Goal: Task Accomplishment & Management: Use online tool/utility

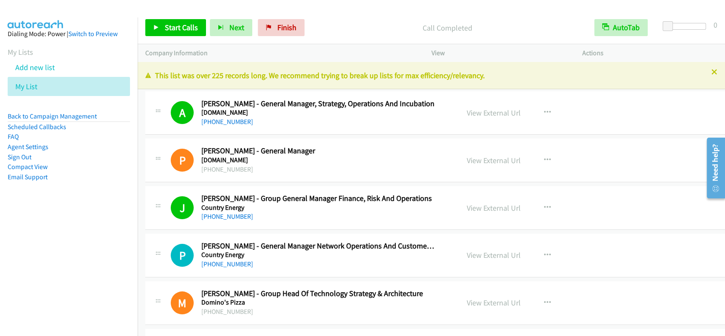
scroll to position [5040, 0]
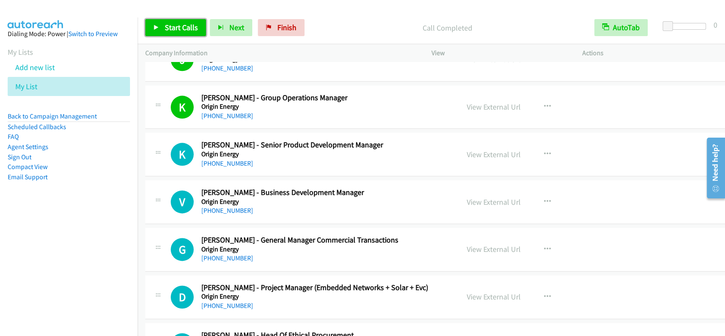
click at [174, 23] on span "Start Calls" at bounding box center [181, 28] width 33 height 10
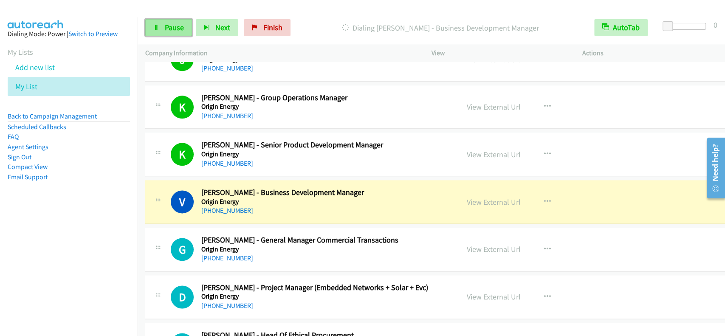
click at [175, 35] on link "Pause" at bounding box center [168, 27] width 47 height 17
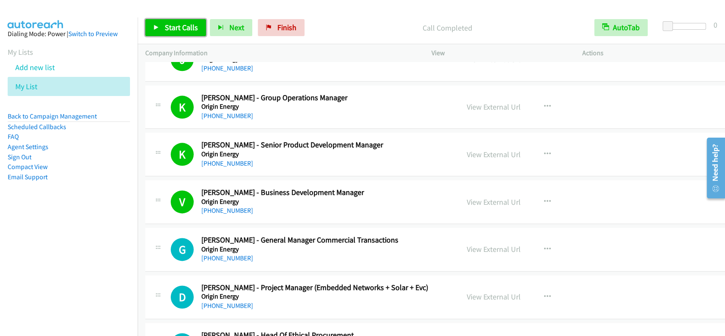
click at [185, 28] on span "Start Calls" at bounding box center [181, 28] width 33 height 10
click at [388, 23] on p "Started" at bounding box center [440, 27] width 277 height 11
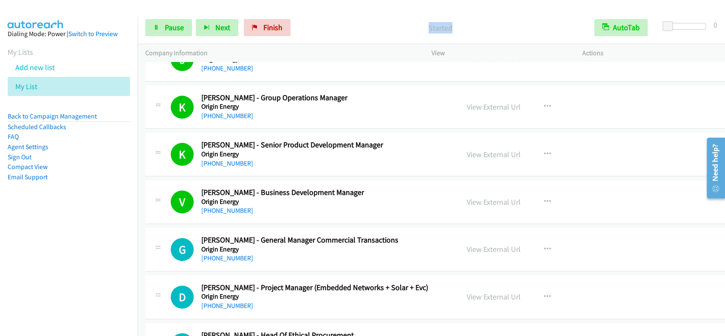
click at [388, 23] on p "Started" at bounding box center [440, 27] width 277 height 11
click at [386, 11] on div "Start Calls Pause Next Finish Started AutoTab AutoTab 0" at bounding box center [431, 27] width 587 height 33
click at [412, 27] on p "Call Completed" at bounding box center [440, 27] width 277 height 11
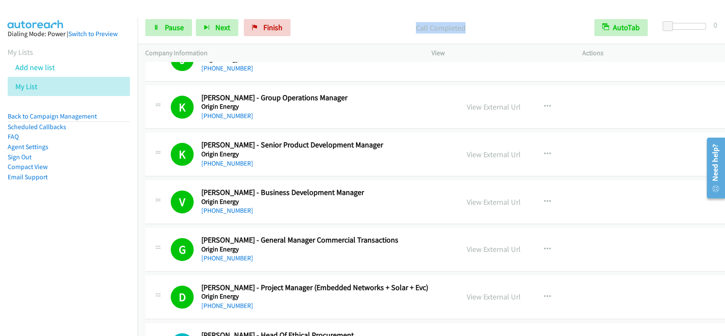
click at [412, 27] on p "Call Completed" at bounding box center [440, 27] width 277 height 11
click at [171, 25] on span "Pause" at bounding box center [174, 28] width 19 height 10
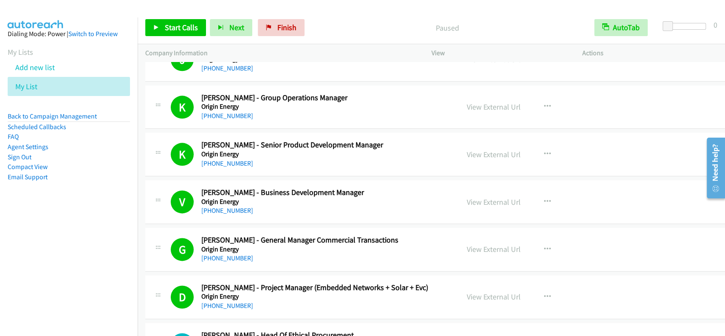
click at [386, 49] on p "Company Information" at bounding box center [280, 53] width 271 height 10
click at [189, 29] on span "Start Calls" at bounding box center [181, 28] width 33 height 10
click at [216, 49] on p "Company Information" at bounding box center [280, 53] width 271 height 10
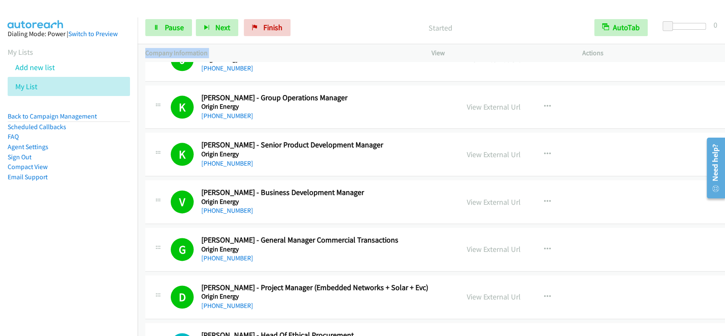
click at [216, 49] on p "Company Information" at bounding box center [280, 53] width 271 height 10
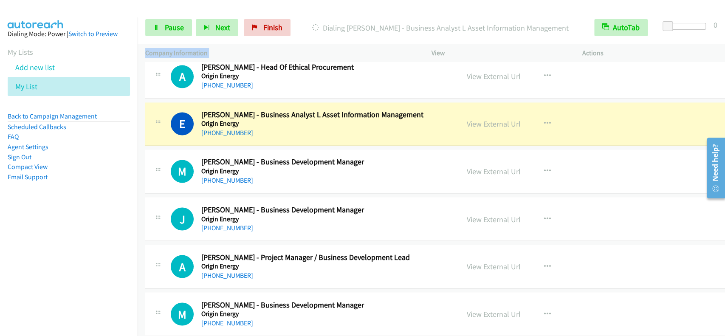
scroll to position [5323, 0]
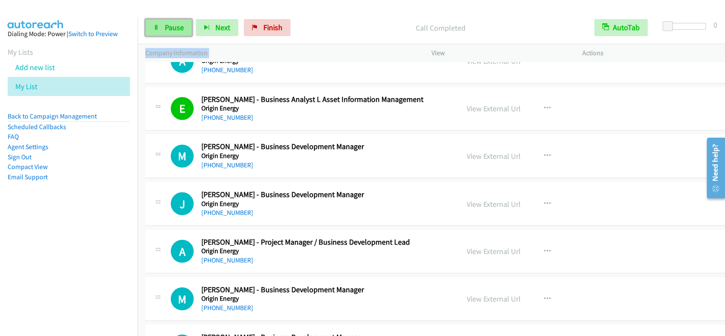
click at [150, 22] on link "Pause" at bounding box center [168, 27] width 47 height 17
click at [229, 51] on p "Company Information" at bounding box center [280, 53] width 271 height 10
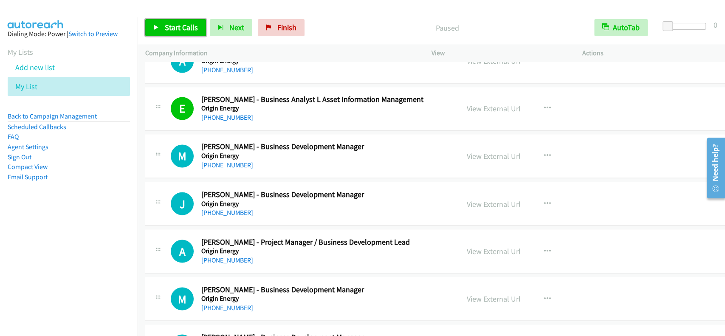
click at [183, 28] on span "Start Calls" at bounding box center [181, 28] width 33 height 10
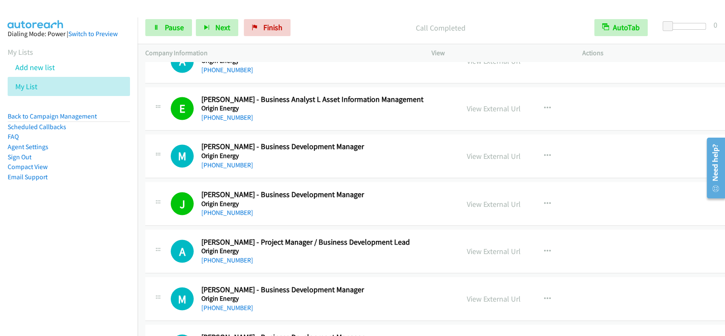
click at [370, 14] on div "Start Calls Pause Next Finish Call Completed AutoTab AutoTab 0" at bounding box center [431, 27] width 587 height 33
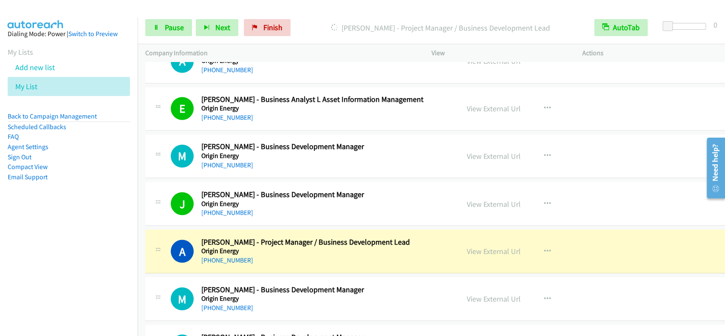
click at [409, 10] on div at bounding box center [358, 16] width 717 height 33
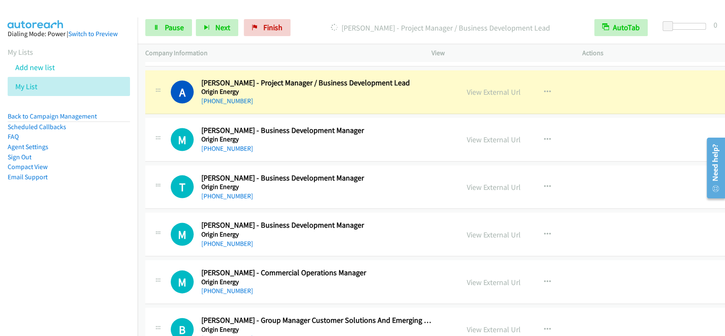
scroll to position [5493, 0]
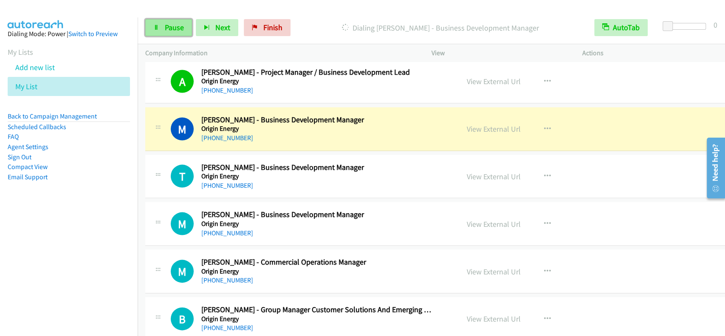
click at [169, 31] on span "Pause" at bounding box center [174, 28] width 19 height 10
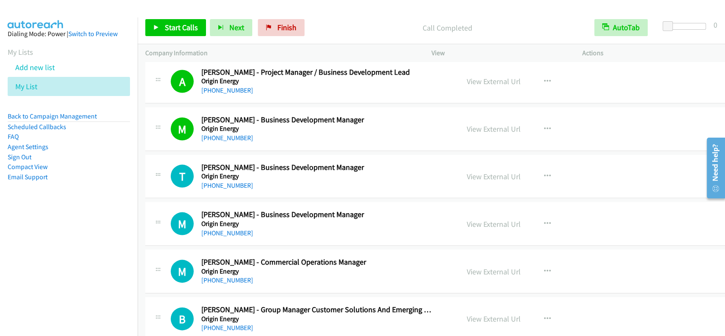
click at [348, 17] on div "Start Calls Pause Next Finish Call Completed AutoTab AutoTab 0" at bounding box center [431, 27] width 587 height 33
click at [348, 16] on div "Start Calls Pause Next Finish Call Completed AutoTab AutoTab 0" at bounding box center [431, 27] width 587 height 33
click at [182, 31] on span "Start Calls" at bounding box center [181, 28] width 33 height 10
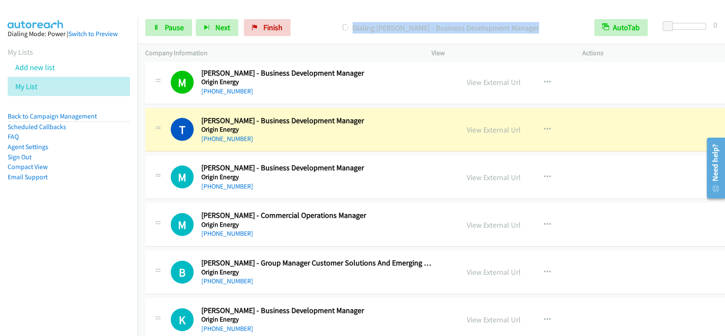
scroll to position [5549, 0]
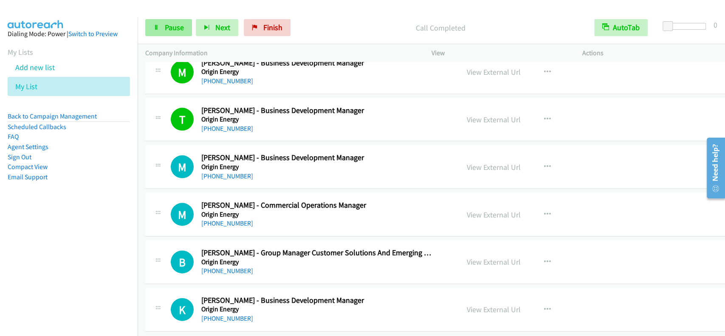
click at [169, 18] on div "Start Calls Pause Next Finish Call Completed AutoTab AutoTab 0" at bounding box center [431, 27] width 587 height 33
click at [172, 20] on link "Pause" at bounding box center [168, 27] width 47 height 17
click at [170, 25] on span "Start Calls" at bounding box center [181, 28] width 33 height 10
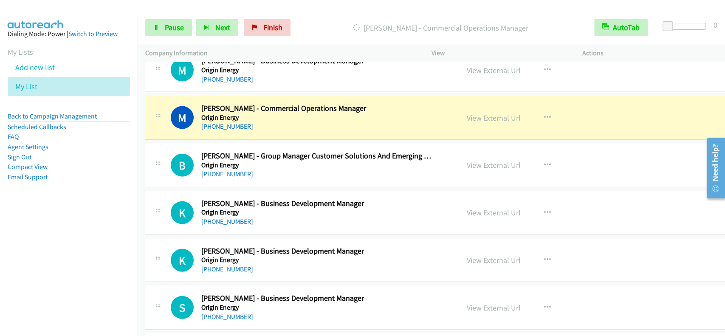
scroll to position [5663, 0]
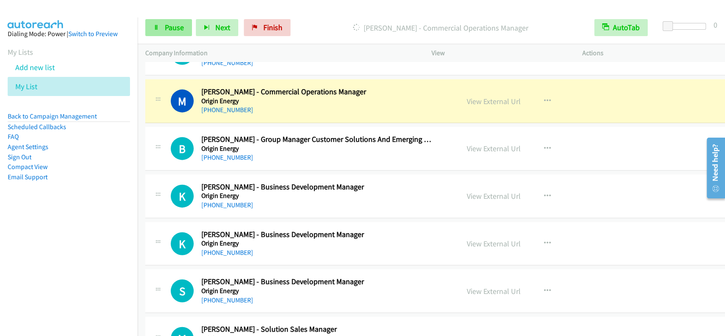
drag, startPoint x: 543, startPoint y: 282, endPoint x: 156, endPoint y: 23, distance: 465.9
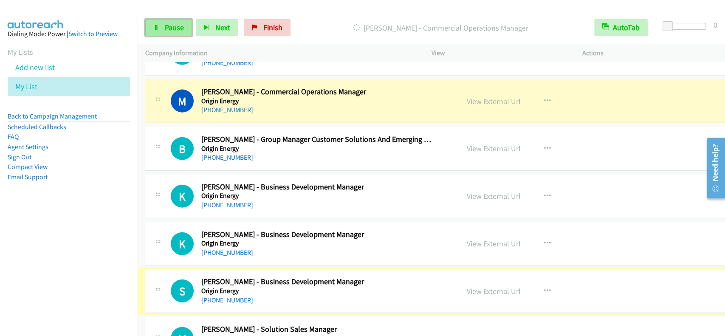
click at [160, 25] on link "Pause" at bounding box center [168, 27] width 47 height 17
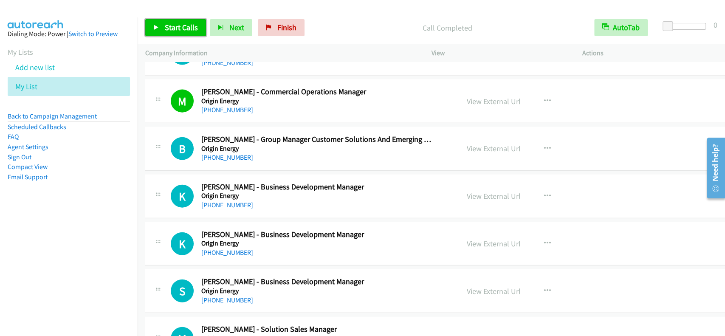
click at [177, 24] on span "Start Calls" at bounding box center [181, 28] width 33 height 10
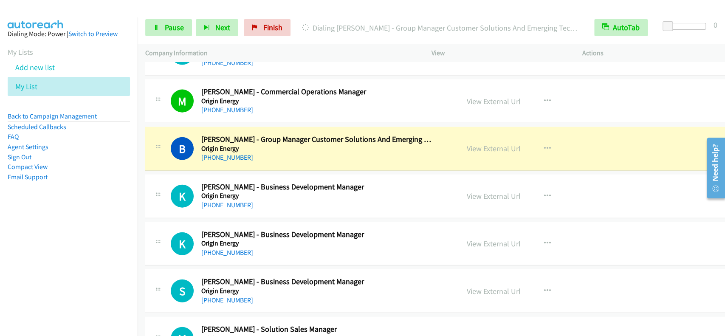
scroll to position [5719, 0]
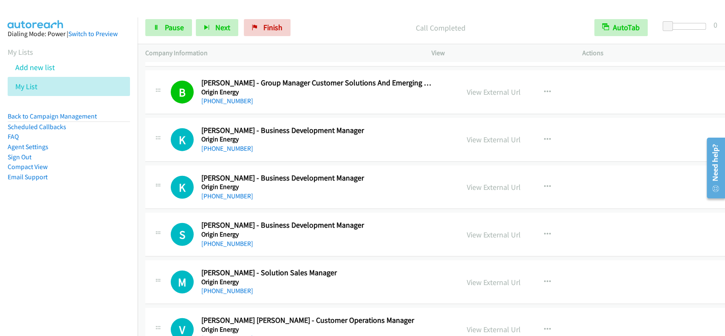
click at [372, 22] on p "Call Completed" at bounding box center [440, 27] width 277 height 11
click at [373, 22] on p "Call Completed" at bounding box center [440, 27] width 277 height 11
click at [392, 8] on div at bounding box center [358, 16] width 717 height 33
click at [172, 28] on span "Pause" at bounding box center [174, 28] width 19 height 10
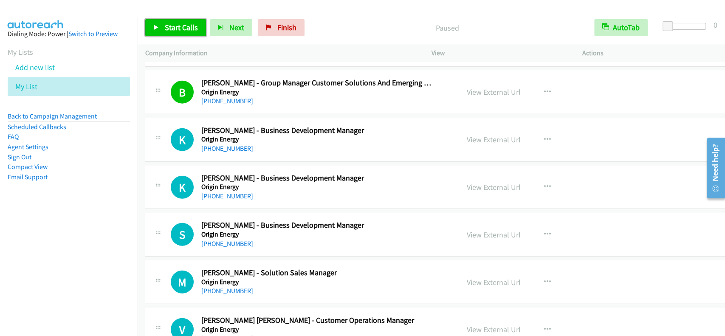
click at [172, 28] on span "Start Calls" at bounding box center [181, 28] width 33 height 10
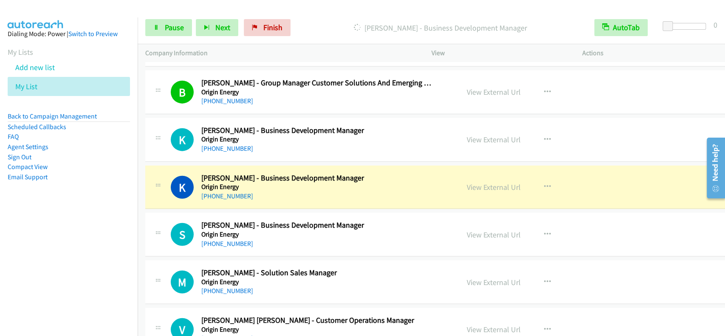
click at [323, 21] on div "Dialing Kacey Pearce - Business Development Manager" at bounding box center [440, 27] width 292 height 17
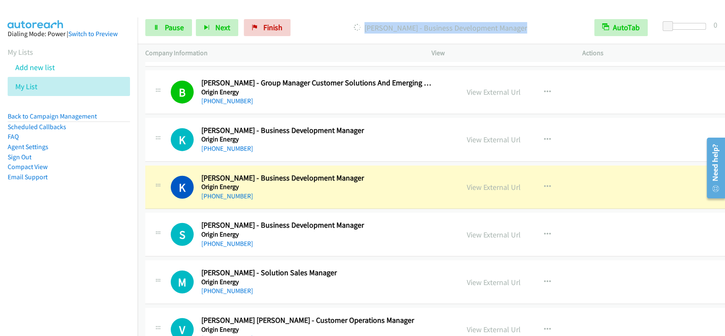
click at [323, 21] on div "Dialing Kacey Pearce - Business Development Manager" at bounding box center [440, 27] width 292 height 17
click at [171, 33] on link "Pause" at bounding box center [168, 27] width 47 height 17
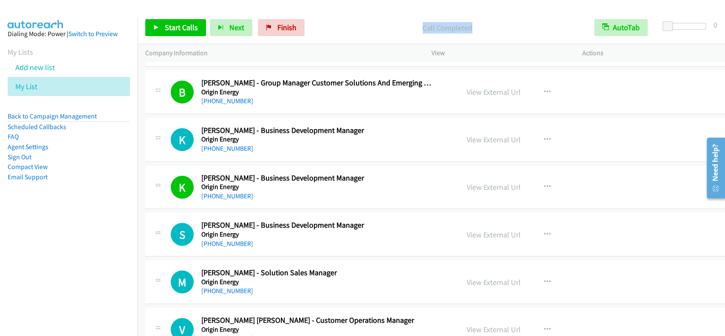
click at [352, 13] on div "Start Calls Pause Next Finish Call Completed AutoTab AutoTab 0" at bounding box center [431, 27] width 587 height 33
click at [376, 33] on p "Call Completed" at bounding box center [447, 27] width 263 height 11
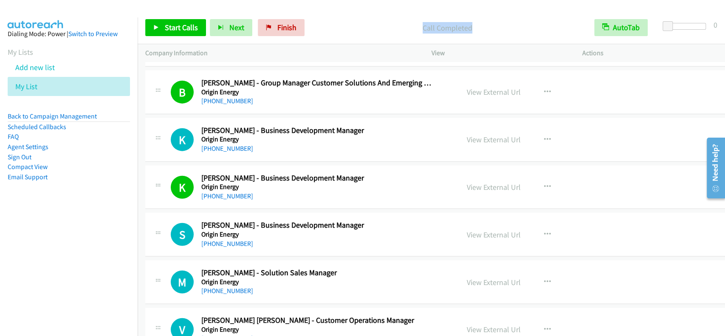
click at [379, 39] on div "Start Calls Pause Next Finish Call Completed AutoTab AutoTab 0" at bounding box center [431, 27] width 587 height 33
click at [169, 32] on span "Start Calls" at bounding box center [181, 28] width 33 height 10
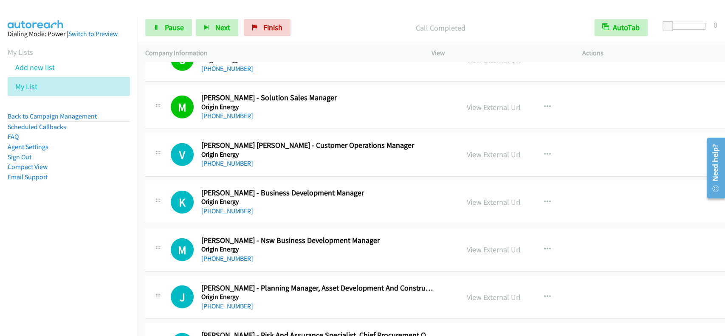
scroll to position [5912, 0]
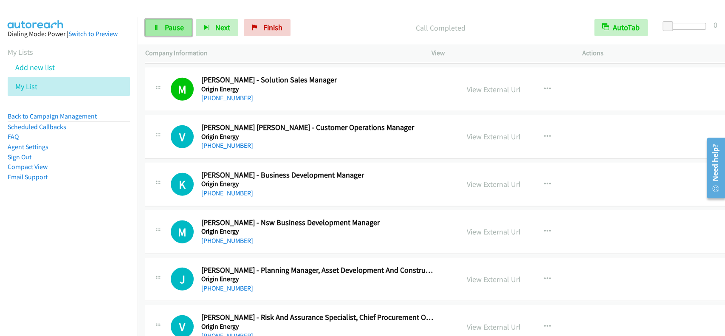
click at [174, 31] on span "Pause" at bounding box center [174, 28] width 19 height 10
click at [174, 31] on span "Start Calls" at bounding box center [181, 28] width 33 height 10
click at [168, 51] on p "Company Information" at bounding box center [280, 53] width 271 height 10
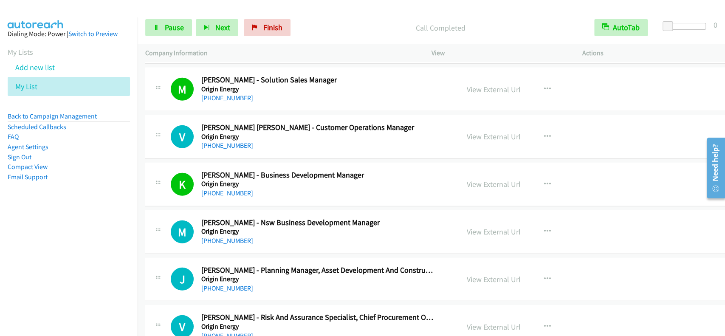
click at [388, 14] on div "Start Calls Pause Next Finish Call Completed AutoTab AutoTab 0" at bounding box center [431, 27] width 587 height 33
click at [153, 27] on icon at bounding box center [156, 28] width 6 height 6
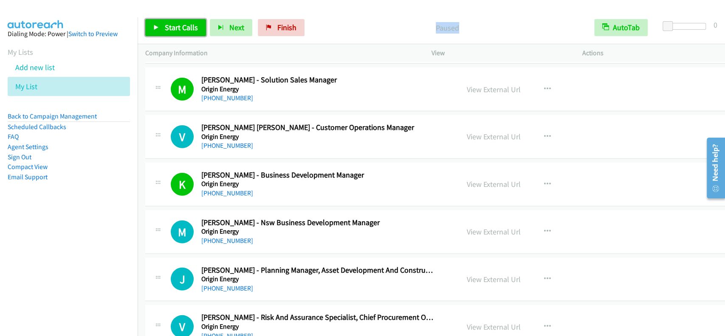
click at [165, 25] on span "Start Calls" at bounding box center [181, 28] width 33 height 10
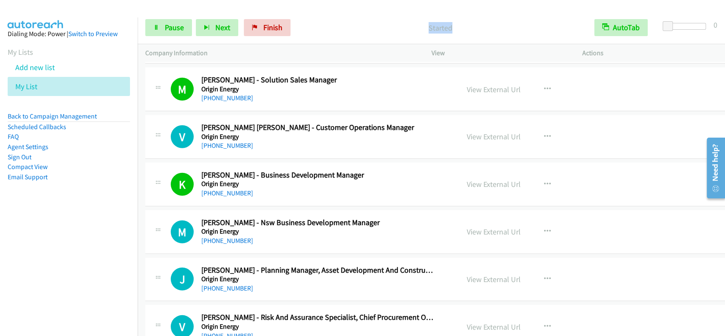
click at [346, 20] on div "Started" at bounding box center [440, 27] width 292 height 17
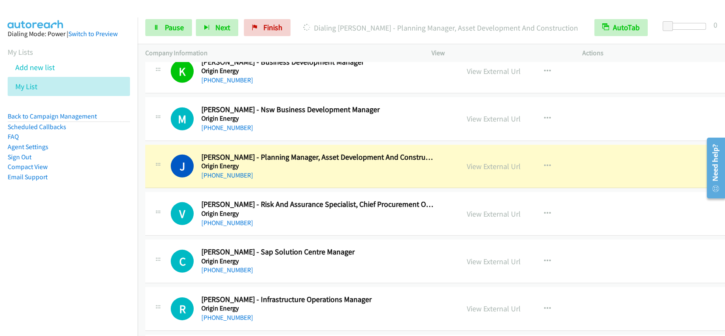
scroll to position [6082, 0]
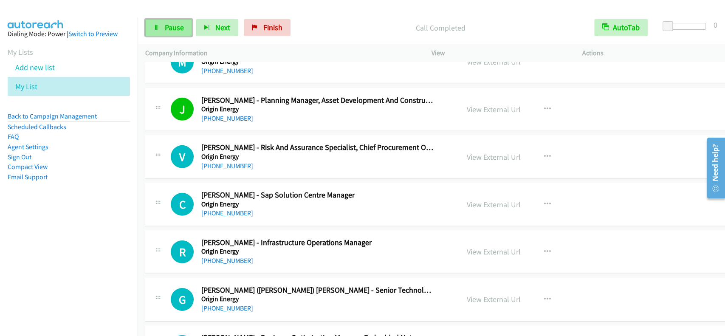
click at [159, 33] on link "Pause" at bounding box center [168, 27] width 47 height 17
click at [159, 33] on link "Start Calls" at bounding box center [175, 27] width 61 height 17
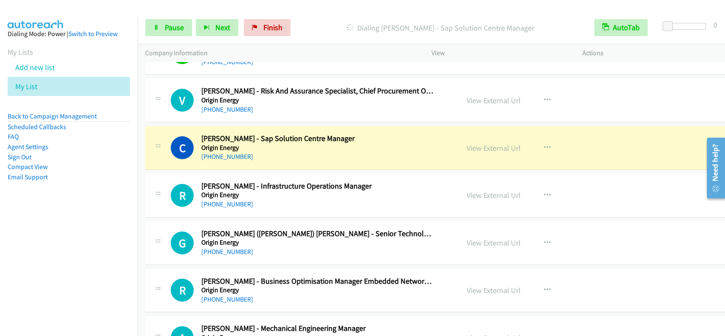
scroll to position [6195, 0]
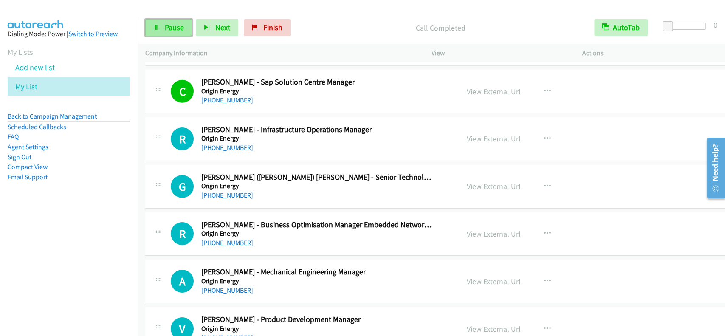
click at [158, 27] on icon at bounding box center [156, 28] width 6 height 6
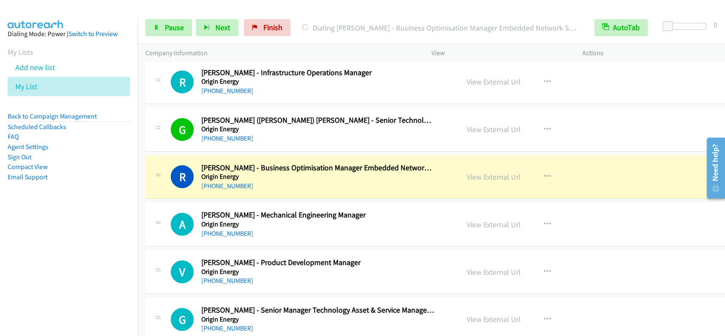
scroll to position [6308, 0]
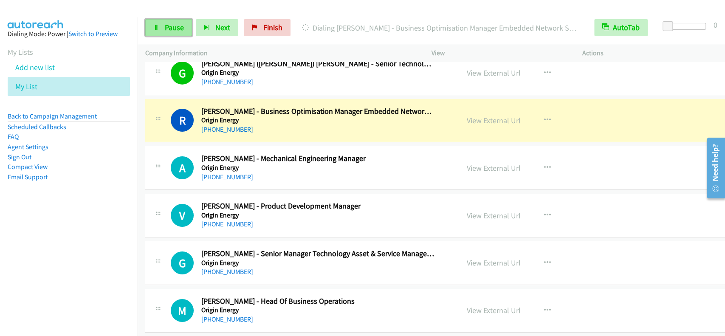
click at [160, 25] on link "Pause" at bounding box center [168, 27] width 47 height 17
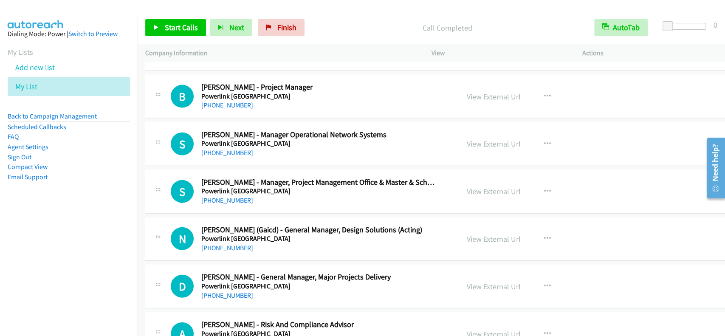
scroll to position [9990, 0]
click at [470, 138] on link "View External Url" at bounding box center [494, 143] width 54 height 10
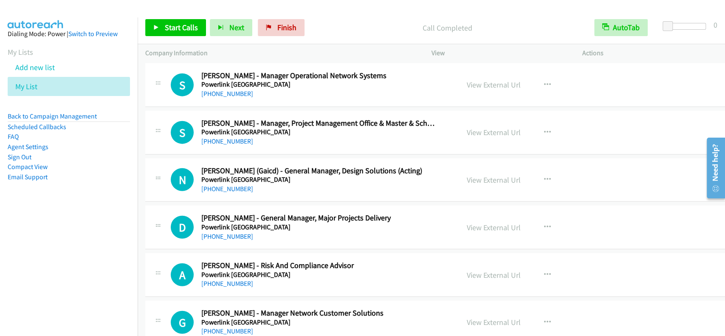
scroll to position [10102, 0]
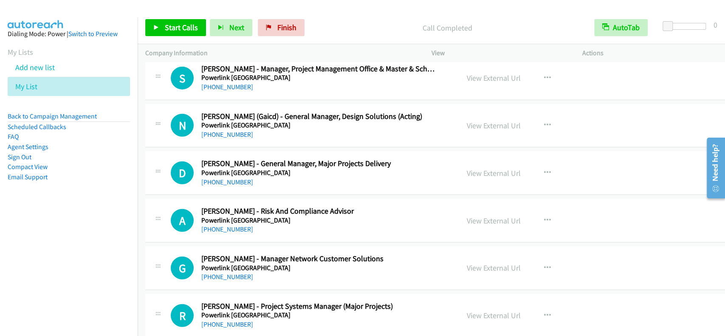
drag, startPoint x: 428, startPoint y: 133, endPoint x: 401, endPoint y: 124, distance: 28.6
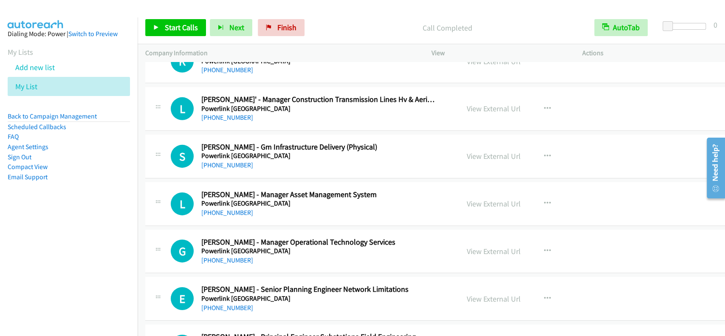
scroll to position [10556, 0]
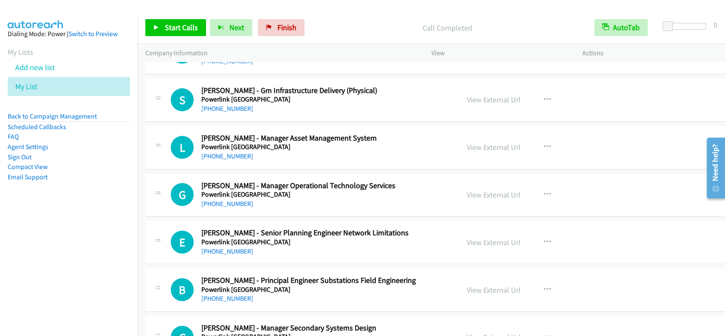
click at [467, 189] on div "View External Url" at bounding box center [494, 194] width 54 height 11
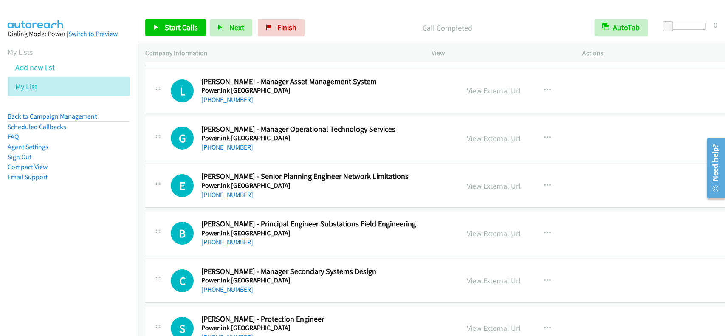
click at [467, 181] on link "View External Url" at bounding box center [494, 186] width 54 height 10
click at [217, 191] on link "[PHONE_NUMBER]" at bounding box center [227, 195] width 52 height 8
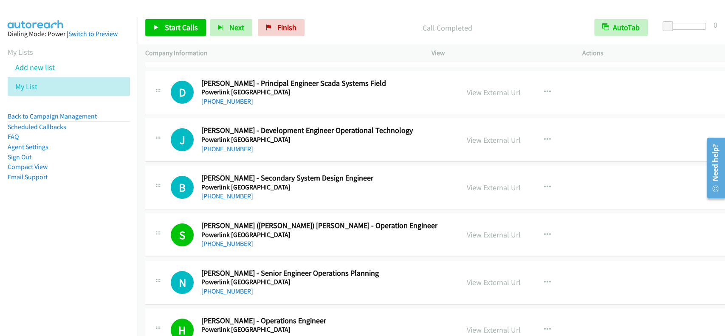
scroll to position [10952, 0]
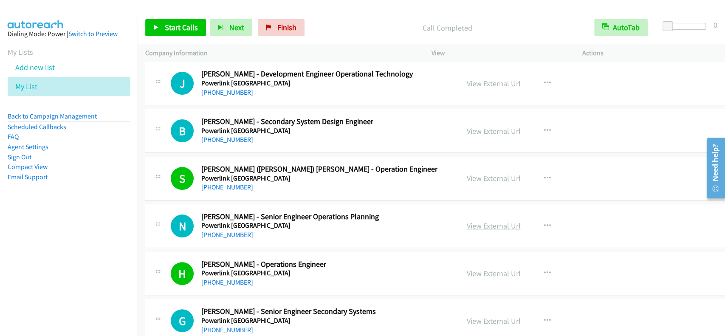
click at [468, 221] on link "View External Url" at bounding box center [494, 226] width 54 height 10
click at [220, 231] on link "[PHONE_NUMBER]" at bounding box center [227, 235] width 52 height 8
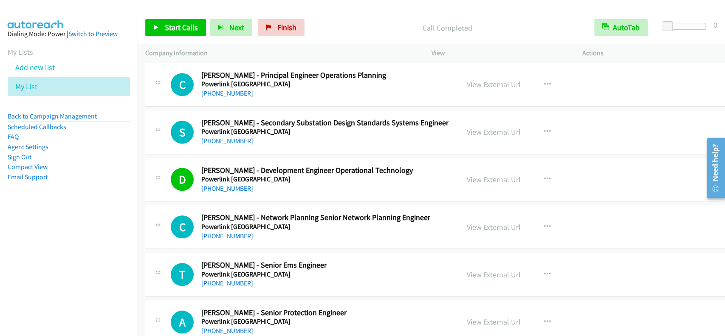
scroll to position [11349, 0]
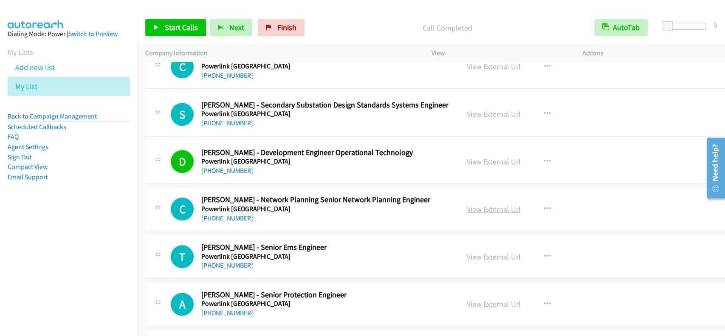
click at [476, 204] on link "View External Url" at bounding box center [494, 209] width 54 height 10
click at [221, 214] on link "[PHONE_NUMBER]" at bounding box center [227, 218] width 52 height 8
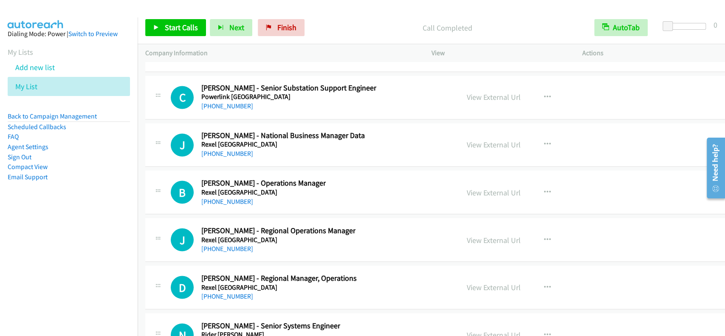
scroll to position [11858, 0]
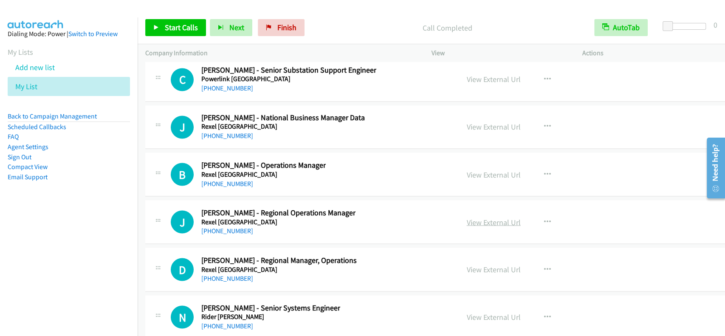
click at [489, 217] on link "View External Url" at bounding box center [494, 222] width 54 height 10
click at [236, 226] on link "[PHONE_NUMBER]" at bounding box center [227, 230] width 52 height 8
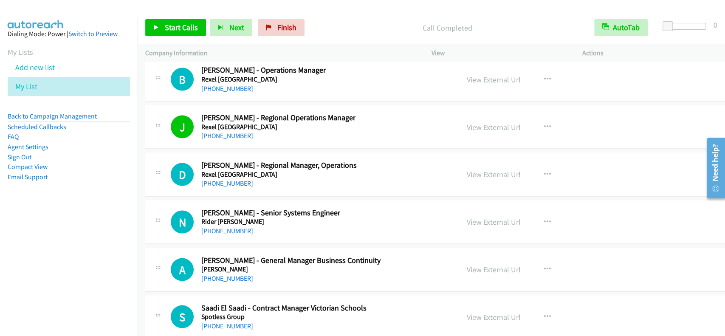
scroll to position [11971, 0]
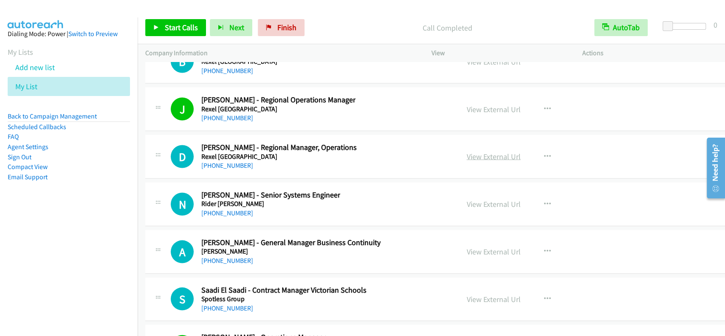
click at [472, 151] on link "View External Url" at bounding box center [494, 156] width 54 height 10
click at [217, 161] on link "[PHONE_NUMBER]" at bounding box center [227, 165] width 52 height 8
click at [482, 199] on link "View External Url" at bounding box center [494, 204] width 54 height 10
click at [204, 209] on link "[PHONE_NUMBER]" at bounding box center [227, 213] width 52 height 8
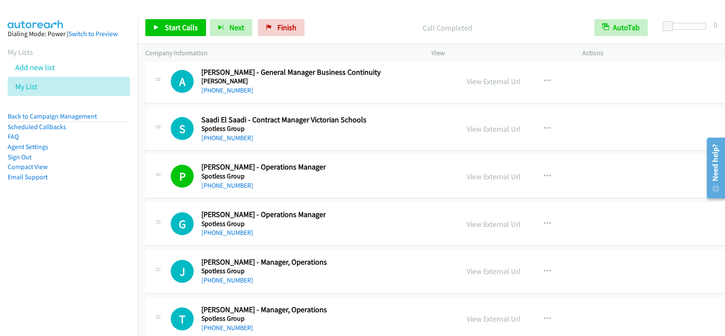
scroll to position [12198, 0]
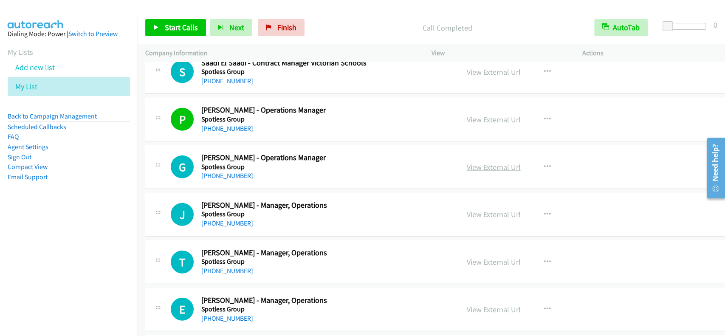
click at [487, 162] on link "View External Url" at bounding box center [494, 167] width 54 height 10
click at [479, 162] on link "View External Url" at bounding box center [494, 167] width 54 height 10
click at [214, 163] on h5 "Spotless Group" at bounding box center [263, 167] width 124 height 8
click at [218, 172] on link "[PHONE_NUMBER]" at bounding box center [227, 176] width 52 height 8
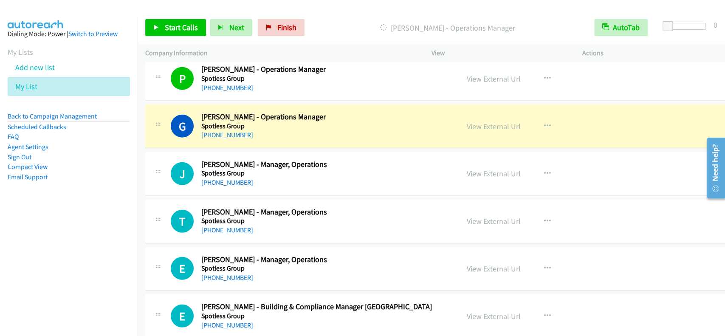
scroll to position [12255, 0]
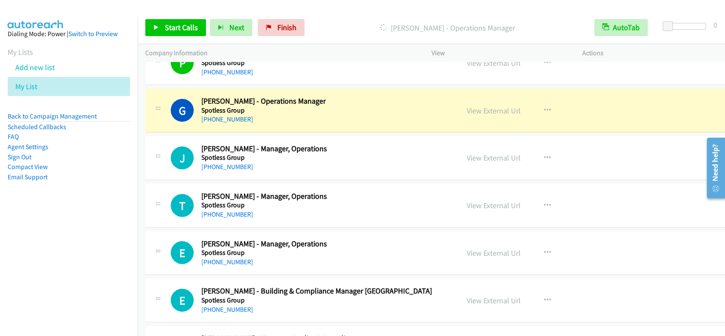
click at [362, 21] on div "Dialing Gabriel Sigrimis - Operations Manager" at bounding box center [447, 27] width 278 height 17
click at [533, 13] on div "Start Calls Pause Next Finish Dialing Gabriel Sigrimis - Operations Manager Aut…" at bounding box center [431, 27] width 587 height 33
click at [443, 36] on div "Start Calls Pause Next Finish Dialing Gabriel Sigrimis - Operations Manager Aut…" at bounding box center [431, 27] width 587 height 33
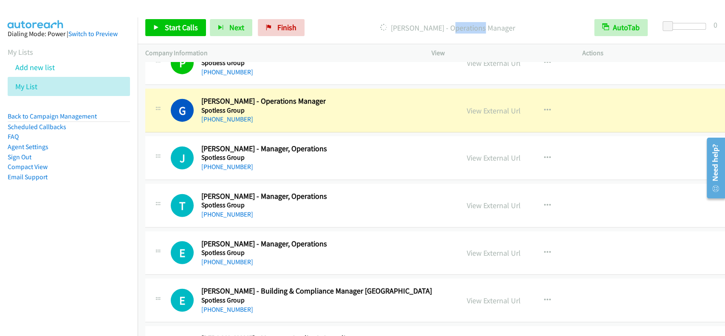
click at [443, 36] on div "Start Calls Pause Next Finish Dialing Gabriel Sigrimis - Operations Manager Aut…" at bounding box center [431, 27] width 587 height 33
click at [443, 37] on div "Start Calls Pause Next Finish Dialing Gabriel Sigrimis - Operations Manager Aut…" at bounding box center [431, 27] width 587 height 33
click at [432, 11] on div "Start Calls Pause Next Finish Dialing Gabriel Sigrimis - Operations Manager Aut…" at bounding box center [431, 27] width 587 height 33
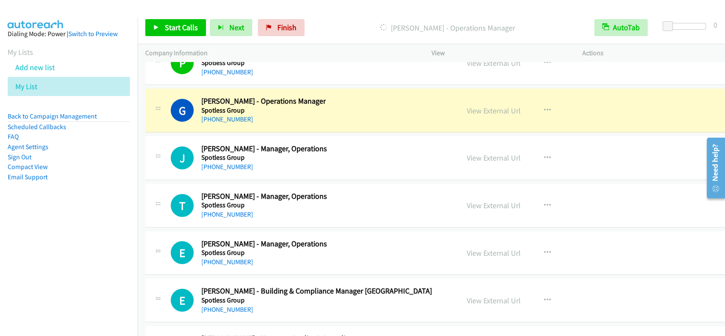
click at [432, 47] on div "View" at bounding box center [499, 53] width 151 height 18
click at [484, 153] on link "View External Url" at bounding box center [494, 158] width 54 height 10
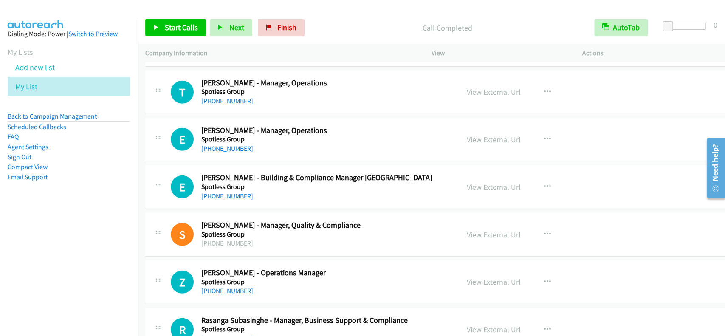
scroll to position [12424, 0]
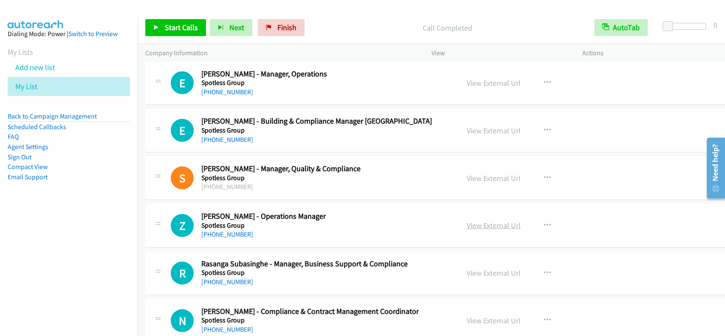
click at [480, 220] on link "View External Url" at bounding box center [494, 225] width 54 height 10
click at [224, 230] on link "[PHONE_NUMBER]" at bounding box center [227, 234] width 52 height 8
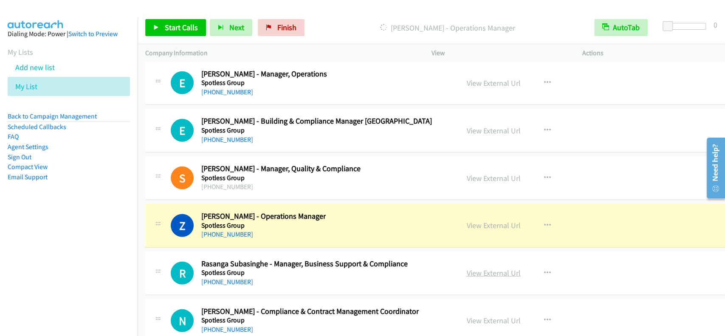
click at [483, 268] on link "View External Url" at bounding box center [494, 273] width 54 height 10
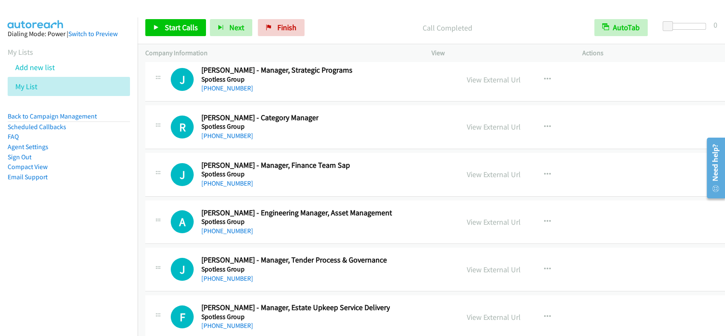
scroll to position [13048, 0]
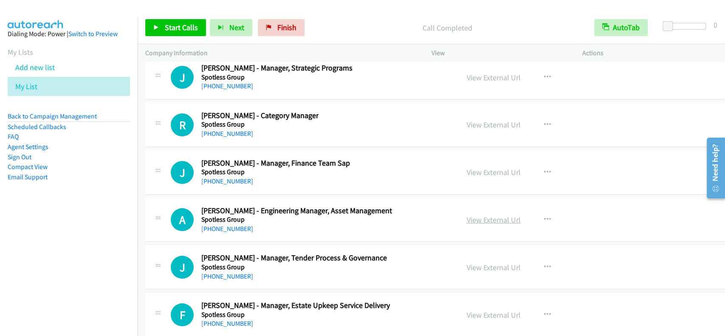
click at [467, 215] on link "View External Url" at bounding box center [494, 220] width 54 height 10
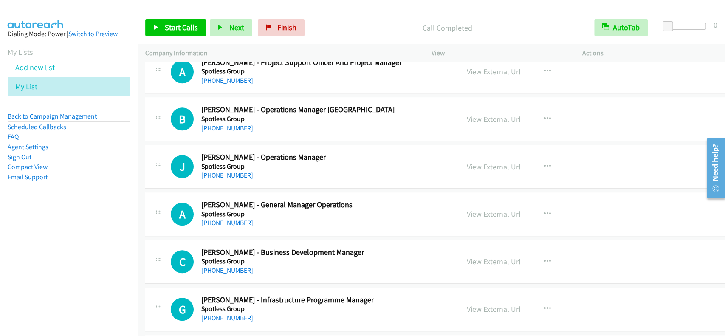
scroll to position [13444, 0]
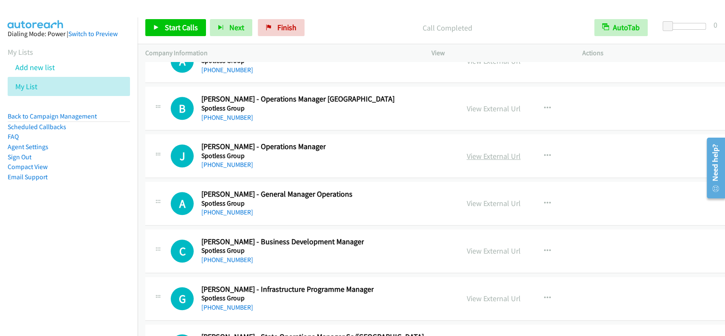
click at [472, 151] on link "View External Url" at bounding box center [494, 156] width 54 height 10
click at [238, 161] on link "[PHONE_NUMBER]" at bounding box center [227, 165] width 52 height 8
click at [473, 198] on link "View External Url" at bounding box center [494, 203] width 54 height 10
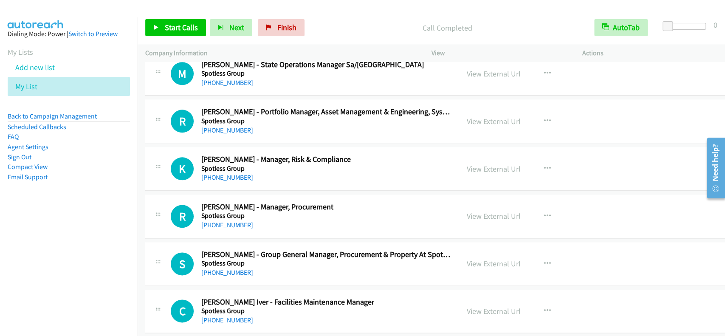
scroll to position [13727, 0]
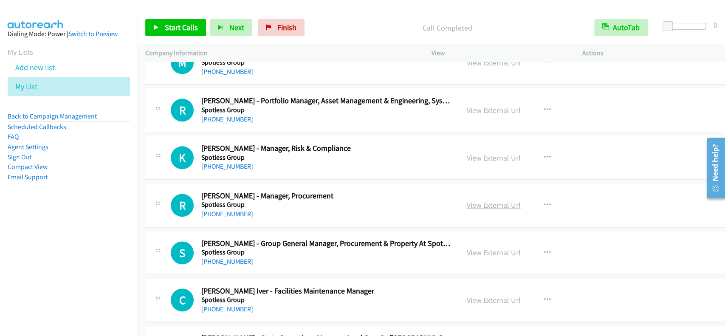
drag, startPoint x: 460, startPoint y: 191, endPoint x: 467, endPoint y: 189, distance: 7.9
click at [467, 200] on link "View External Url" at bounding box center [494, 205] width 54 height 10
click at [216, 210] on link "[PHONE_NUMBER]" at bounding box center [227, 214] width 52 height 8
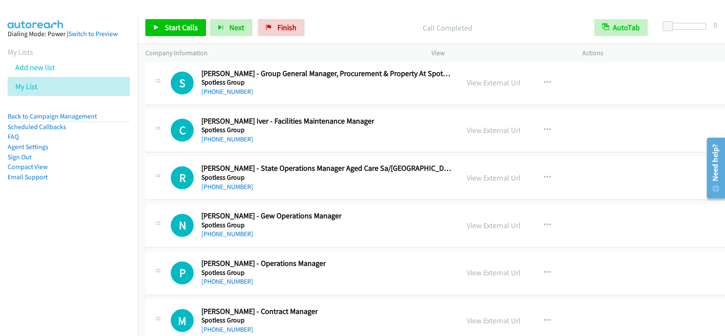
scroll to position [13953, 0]
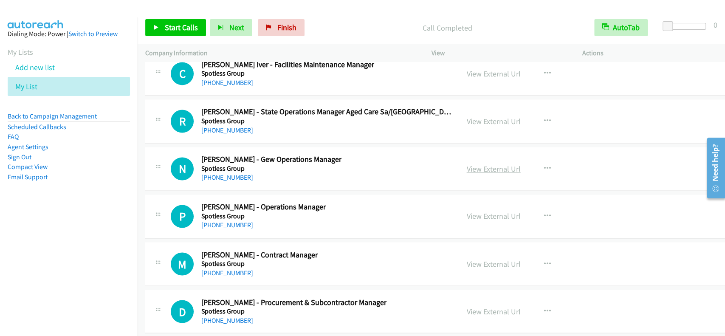
click at [467, 164] on link "View External Url" at bounding box center [494, 169] width 54 height 10
click at [467, 211] on link "View External Url" at bounding box center [494, 216] width 54 height 10
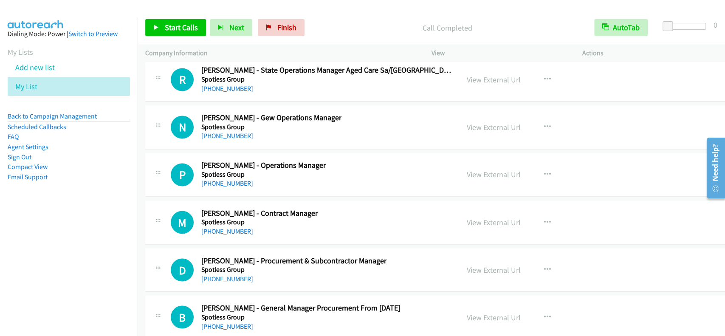
scroll to position [14010, 0]
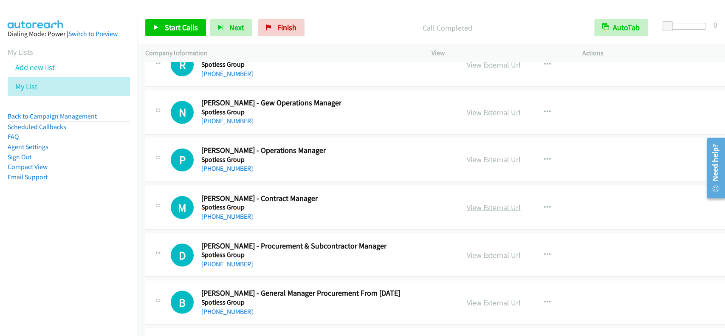
click at [480, 202] on link "View External Url" at bounding box center [494, 207] width 54 height 10
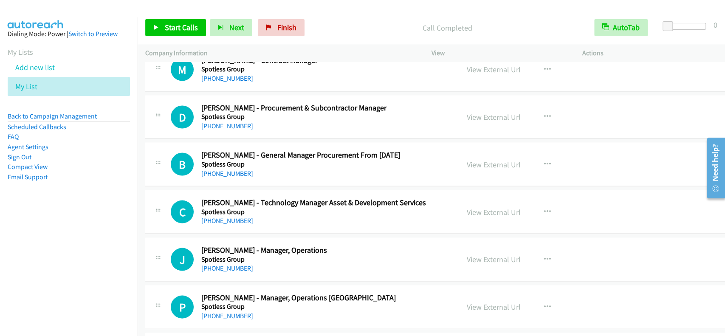
scroll to position [14180, 0]
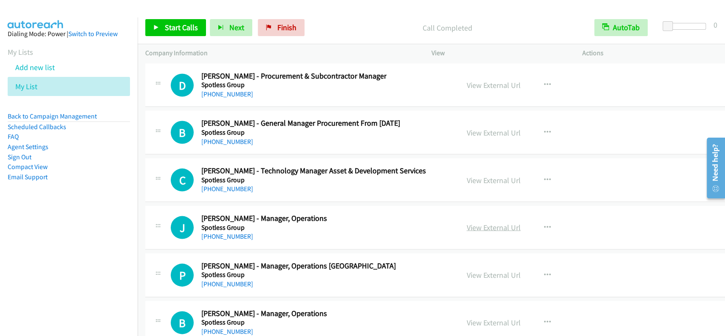
click at [475, 222] on link "View External Url" at bounding box center [494, 227] width 54 height 10
click at [223, 232] on link "[PHONE_NUMBER]" at bounding box center [227, 236] width 52 height 8
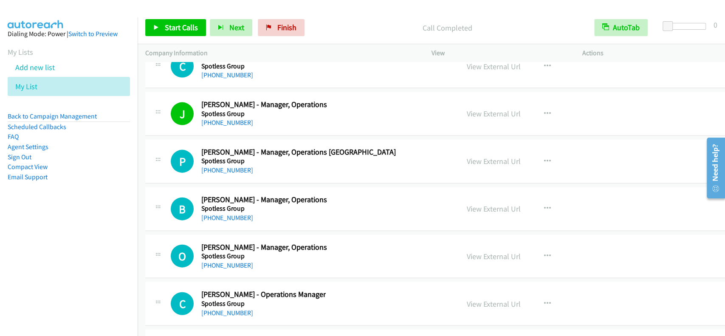
scroll to position [14350, 0]
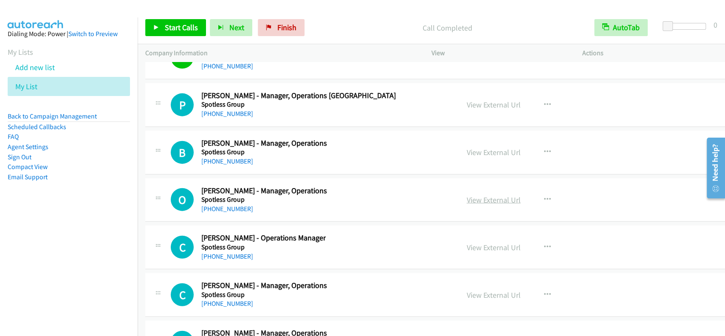
click at [467, 195] on link "View External Url" at bounding box center [494, 200] width 54 height 10
click at [231, 205] on link "[PHONE_NUMBER]" at bounding box center [227, 209] width 52 height 8
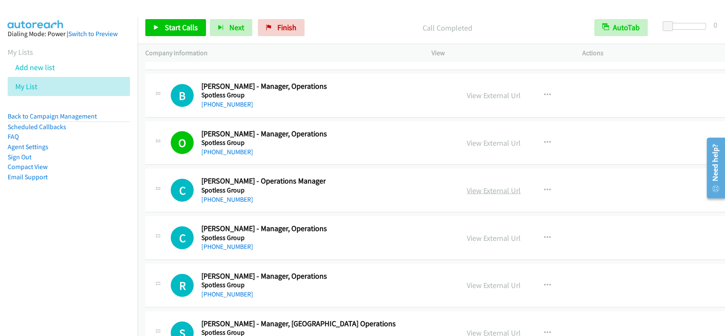
click at [488, 186] on link "View External Url" at bounding box center [494, 191] width 54 height 10
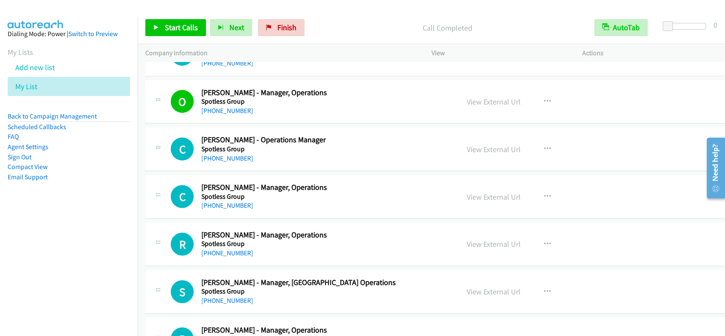
scroll to position [14463, 0]
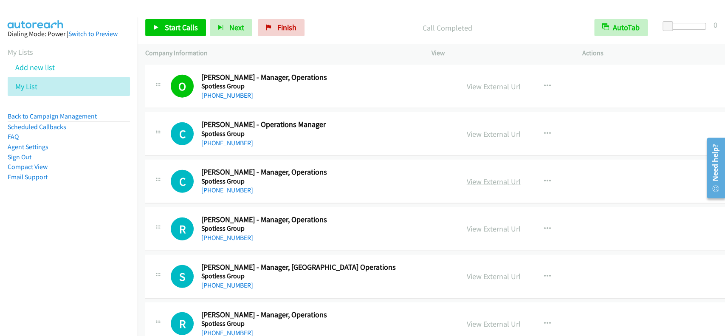
click at [473, 177] on link "View External Url" at bounding box center [494, 182] width 54 height 10
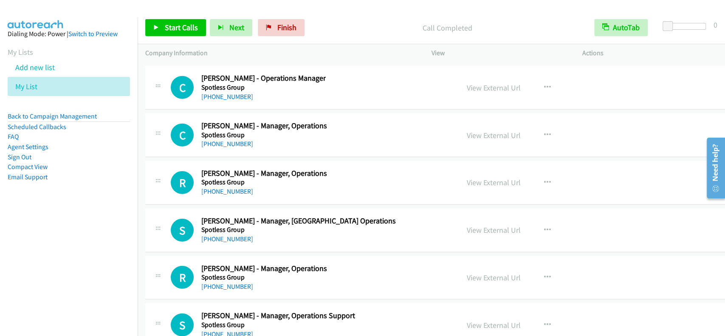
scroll to position [14520, 0]
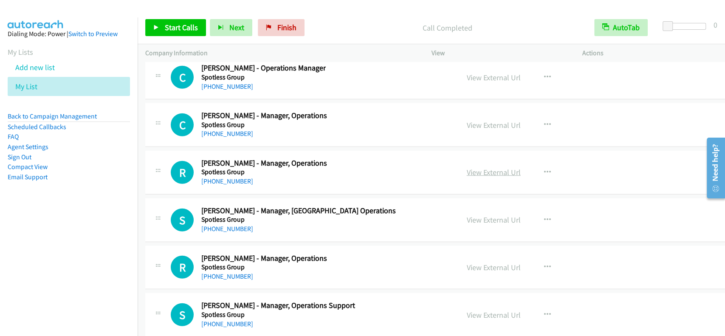
click at [484, 167] on link "View External Url" at bounding box center [494, 172] width 54 height 10
click at [216, 177] on link "[PHONE_NUMBER]" at bounding box center [227, 181] width 52 height 8
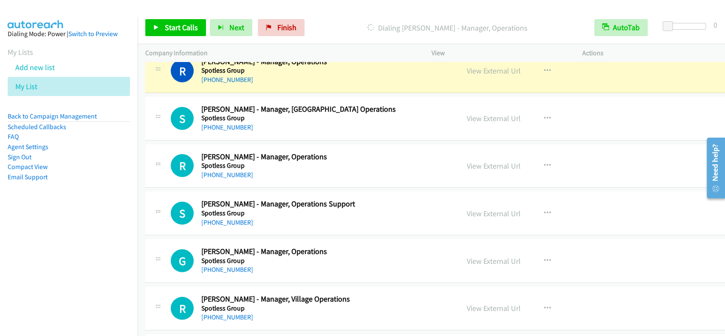
scroll to position [14633, 0]
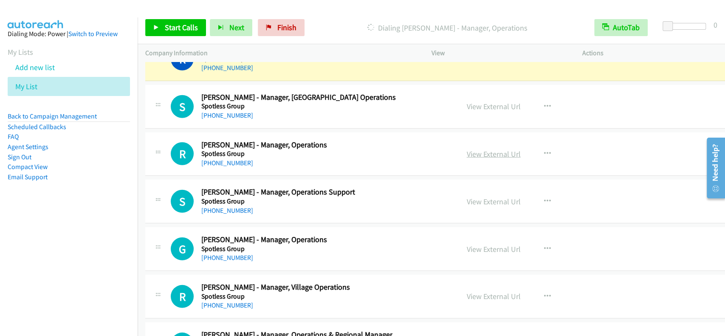
click at [467, 149] on link "View External Url" at bounding box center [494, 154] width 54 height 10
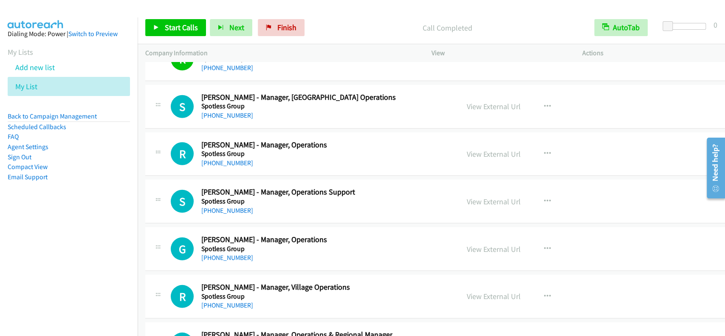
click at [232, 152] on div "R Callback Scheduled Ruan Welman - Manager, Operations Spotless Group Australia…" at bounding box center [443, 155] width 597 height 44
click at [231, 159] on link "[PHONE_NUMBER]" at bounding box center [227, 163] width 52 height 8
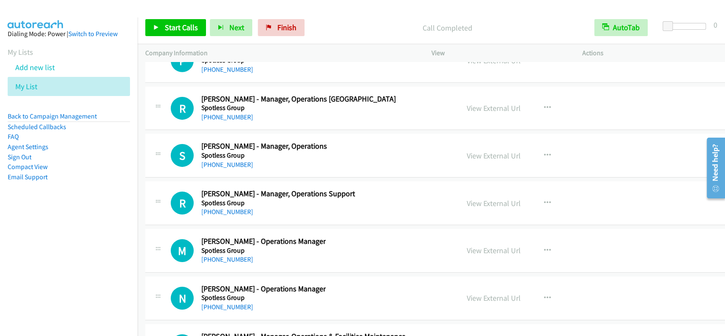
scroll to position [14973, 0]
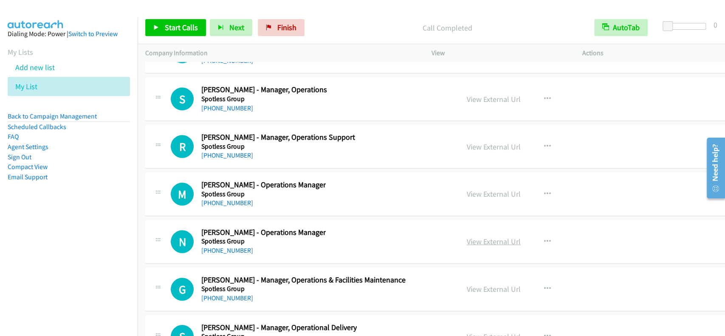
click at [468, 237] on link "View External Url" at bounding box center [494, 242] width 54 height 10
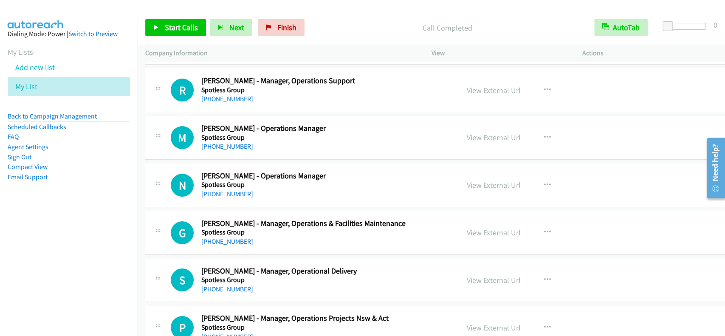
click at [468, 228] on link "View External Url" at bounding box center [494, 233] width 54 height 10
click at [227, 237] on link "[PHONE_NUMBER]" at bounding box center [227, 241] width 52 height 8
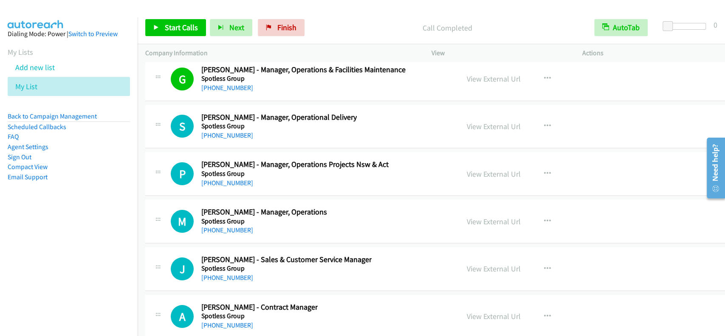
scroll to position [15199, 0]
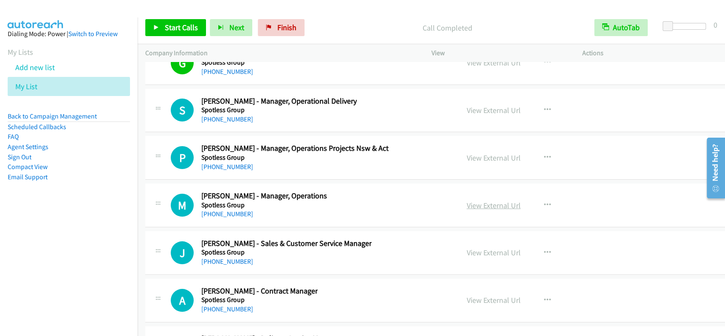
click at [467, 200] on link "View External Url" at bounding box center [494, 205] width 54 height 10
click at [223, 210] on link "[PHONE_NUMBER]" at bounding box center [227, 214] width 52 height 8
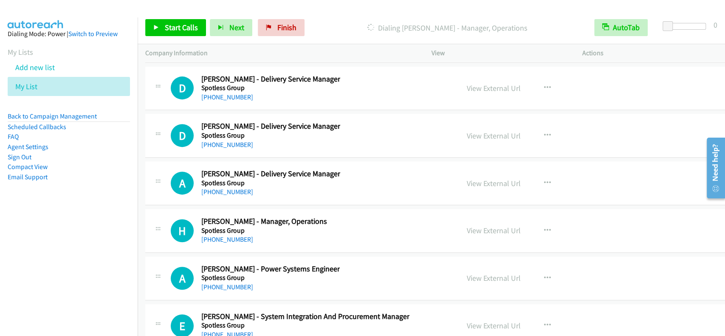
scroll to position [15482, 0]
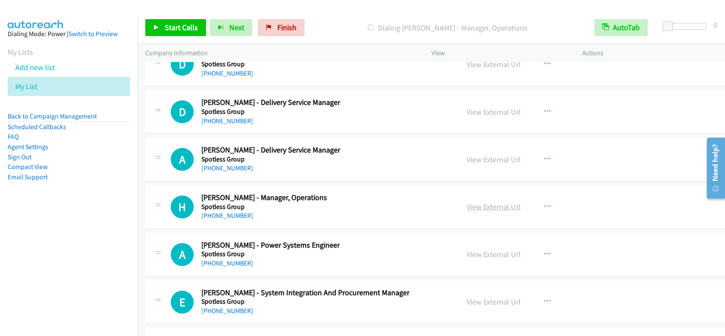
click at [467, 202] on link "View External Url" at bounding box center [494, 207] width 54 height 10
click at [222, 212] on link "[PHONE_NUMBER]" at bounding box center [227, 216] width 52 height 8
click at [467, 249] on link "View External Url" at bounding box center [494, 254] width 54 height 10
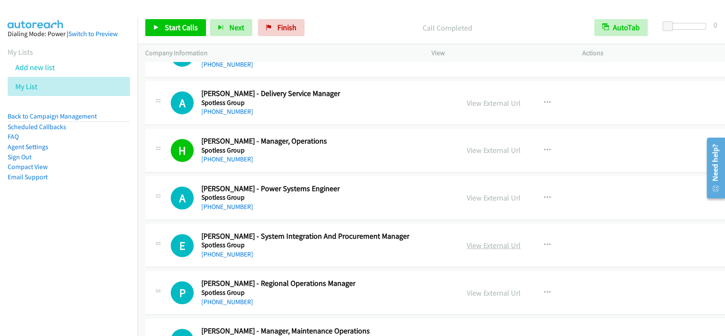
click at [472, 240] on link "View External Url" at bounding box center [494, 245] width 54 height 10
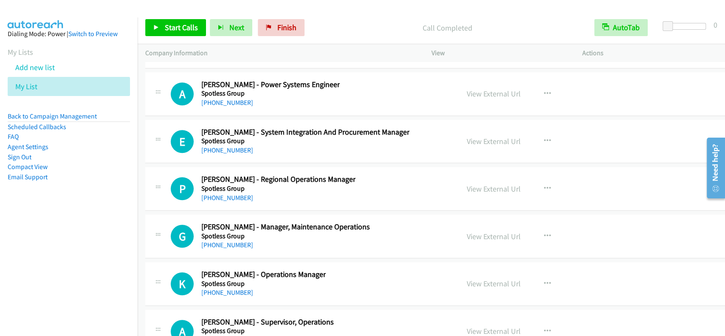
scroll to position [15652, 0]
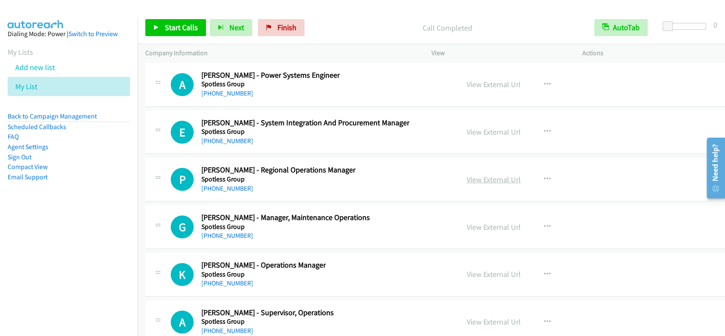
click at [502, 175] on link "View External Url" at bounding box center [494, 180] width 54 height 10
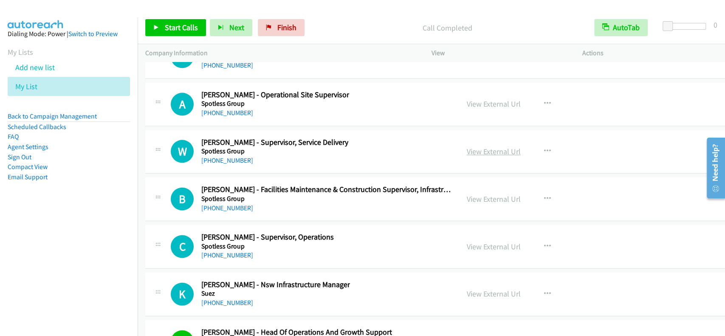
scroll to position [15936, 0]
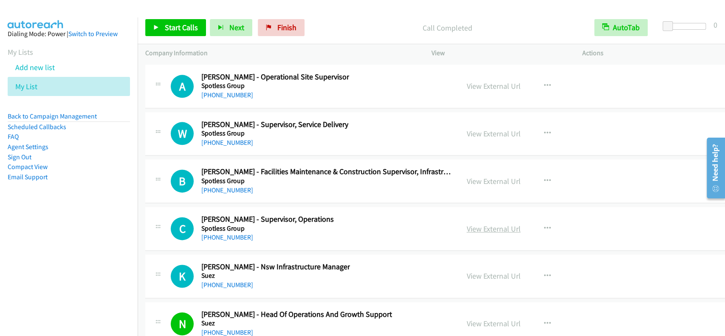
click at [476, 224] on link "View External Url" at bounding box center [494, 229] width 54 height 10
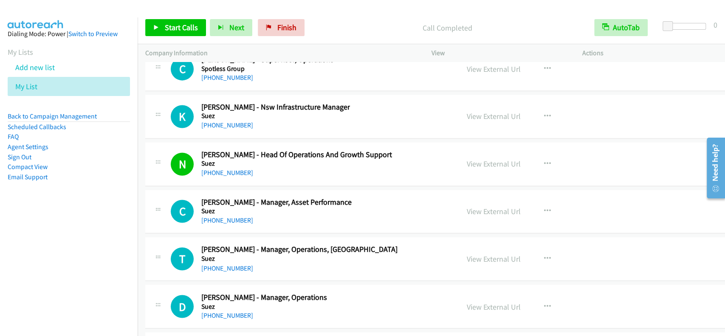
scroll to position [16162, 0]
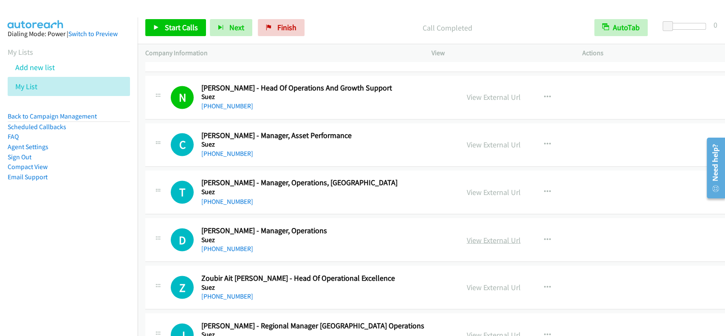
click at [472, 235] on link "View External Url" at bounding box center [494, 240] width 54 height 10
click at [220, 244] on link "[PHONE_NUMBER]" at bounding box center [227, 248] width 52 height 8
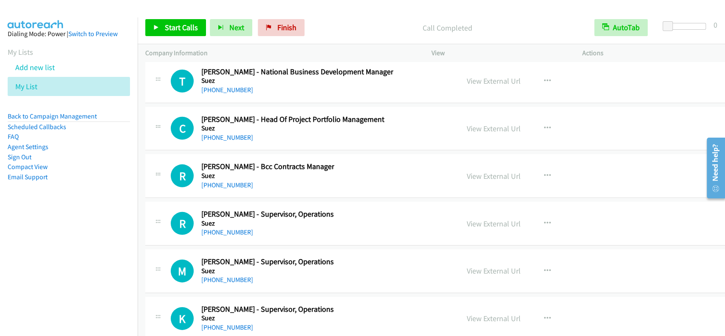
scroll to position [16955, 0]
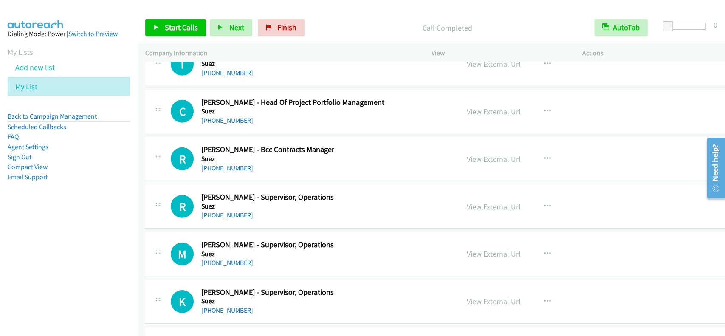
click at [476, 202] on link "View External Url" at bounding box center [494, 207] width 54 height 10
click at [231, 211] on link "[PHONE_NUMBER]" at bounding box center [227, 215] width 52 height 8
click at [61, 214] on aside "Dialing Mode: Power | Switch to Preview My Lists Add new list My List Back to C…" at bounding box center [69, 118] width 138 height 203
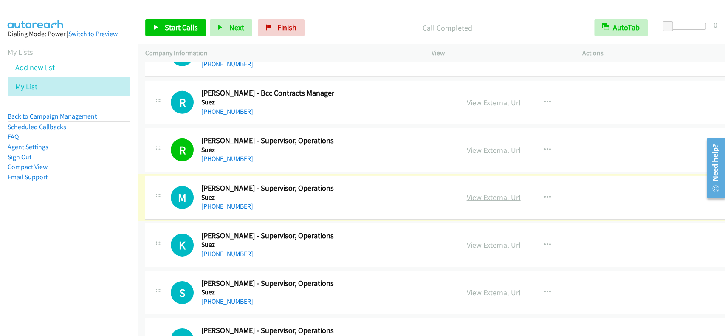
click at [467, 192] on link "View External Url" at bounding box center [494, 197] width 54 height 10
click at [214, 202] on link "[PHONE_NUMBER]" at bounding box center [227, 206] width 52 height 8
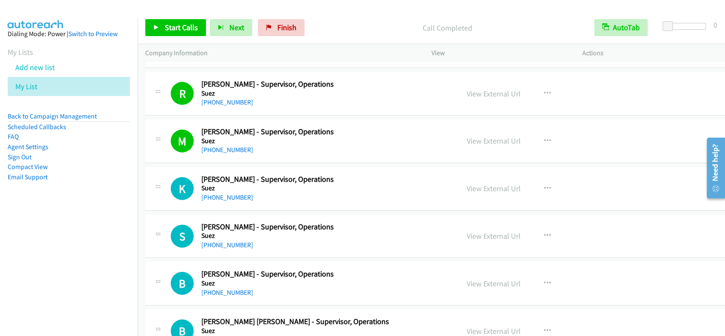
scroll to position [17125, 0]
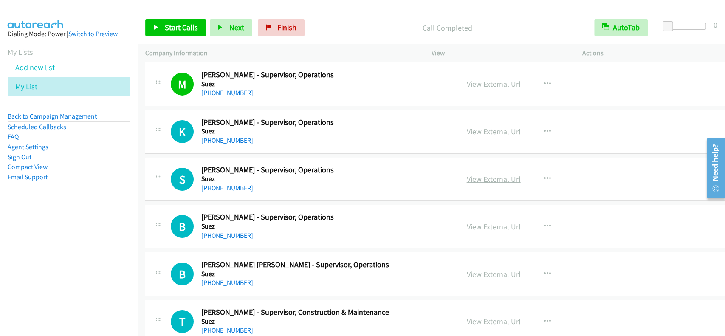
click at [469, 174] on link "View External Url" at bounding box center [494, 179] width 54 height 10
click at [225, 184] on link "[PHONE_NUMBER]" at bounding box center [227, 188] width 52 height 8
click at [480, 222] on link "View External Url" at bounding box center [494, 227] width 54 height 10
click at [218, 231] on link "[PHONE_NUMBER]" at bounding box center [227, 235] width 52 height 8
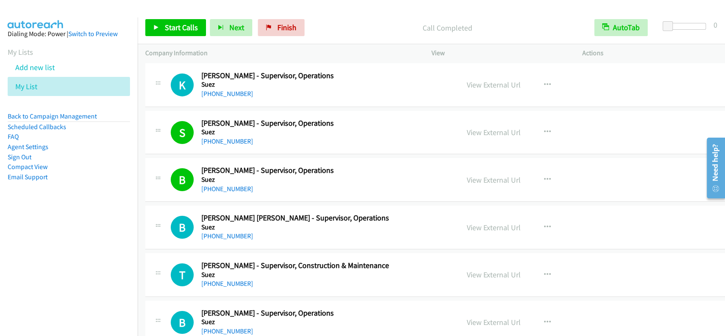
scroll to position [17181, 0]
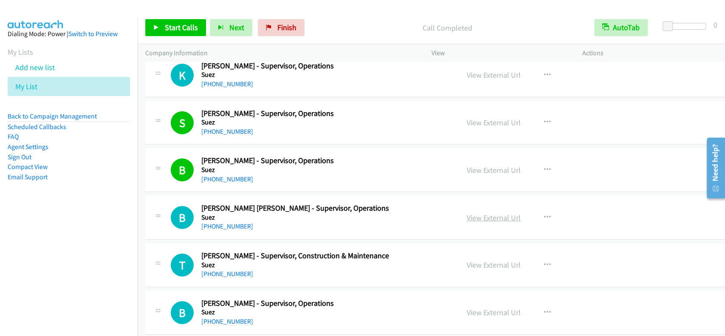
click at [471, 213] on link "View External Url" at bounding box center [494, 218] width 54 height 10
click at [228, 222] on link "[PHONE_NUMBER]" at bounding box center [227, 226] width 52 height 8
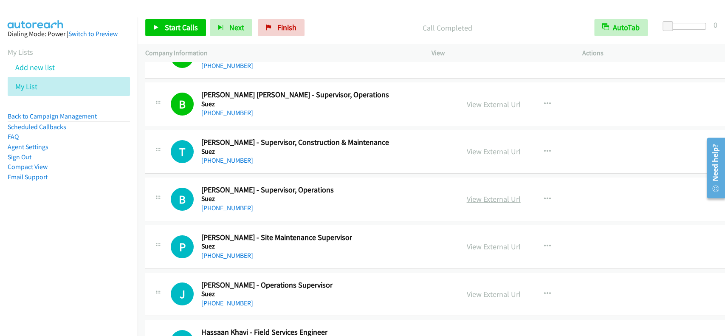
click at [477, 194] on link "View External Url" at bounding box center [494, 199] width 54 height 10
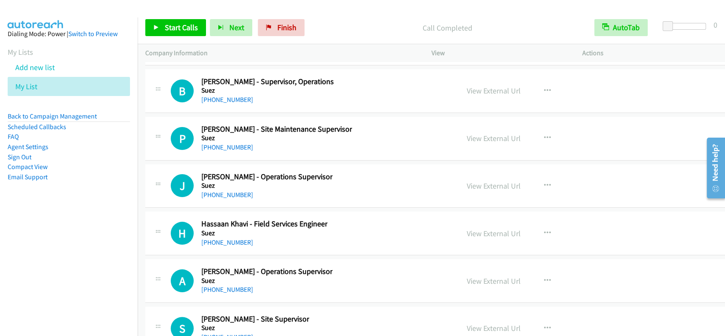
scroll to position [17408, 0]
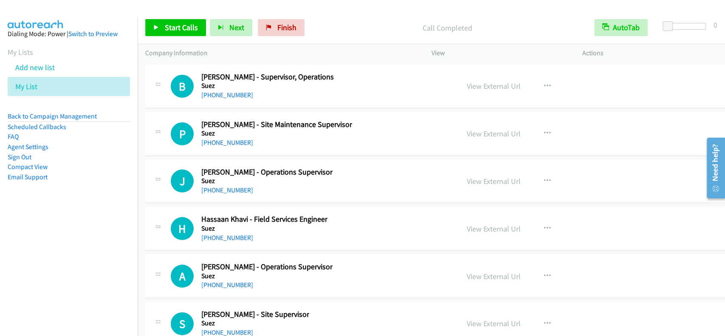
click at [474, 223] on div "View External Url" at bounding box center [494, 228] width 54 height 11
click at [476, 224] on link "View External Url" at bounding box center [494, 229] width 54 height 10
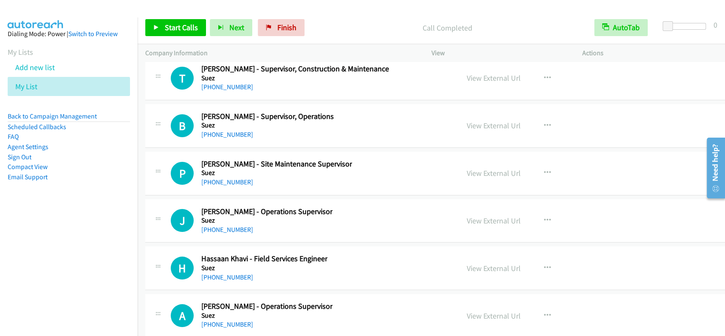
scroll to position [17351, 0]
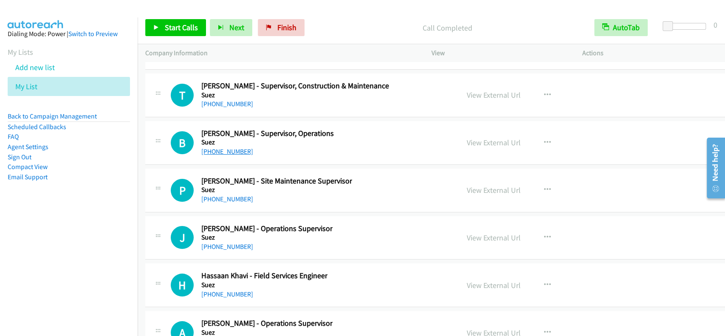
click at [234, 147] on link "[PHONE_NUMBER]" at bounding box center [227, 151] width 52 height 8
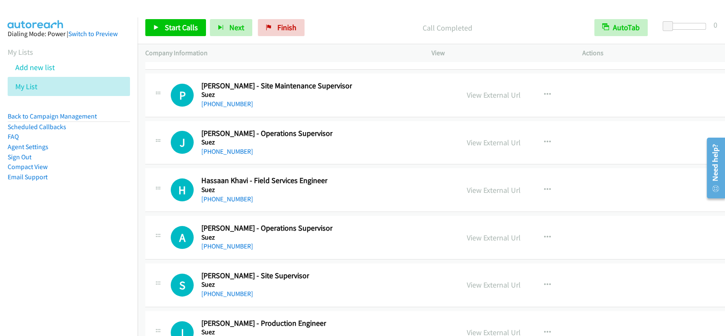
scroll to position [17465, 0]
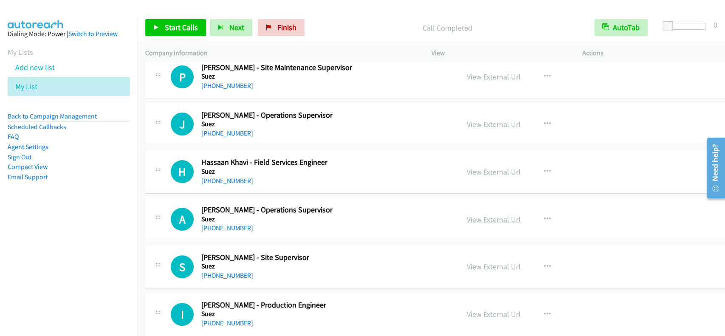
click at [469, 214] on link "View External Url" at bounding box center [494, 219] width 54 height 10
click at [235, 224] on link "[PHONE_NUMBER]" at bounding box center [227, 228] width 52 height 8
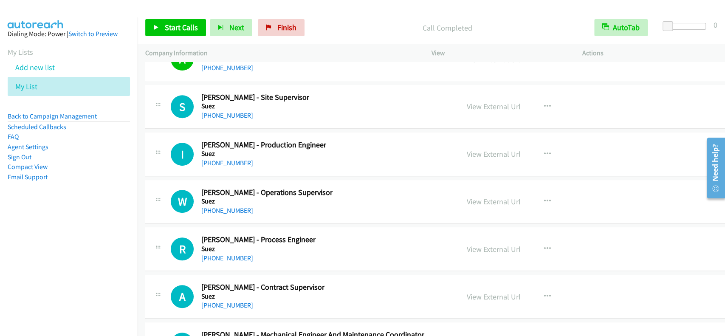
scroll to position [17635, 0]
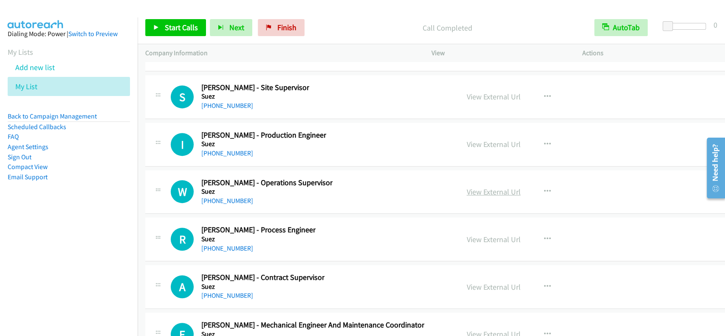
click at [482, 187] on link "View External Url" at bounding box center [494, 192] width 54 height 10
click at [208, 197] on link "[PHONE_NUMBER]" at bounding box center [227, 201] width 52 height 8
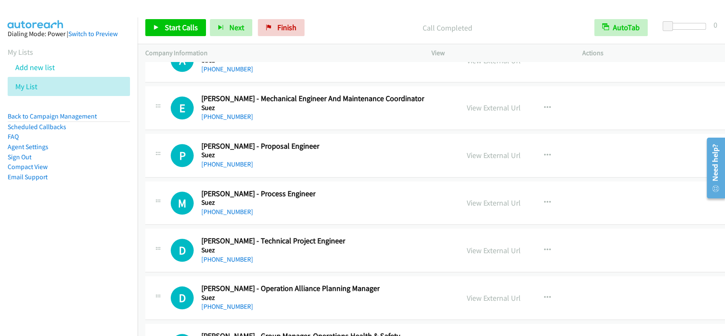
scroll to position [17917, 0]
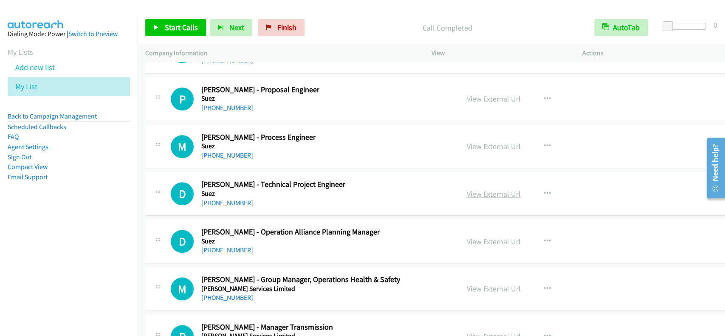
click at [471, 189] on link "View External Url" at bounding box center [494, 194] width 54 height 10
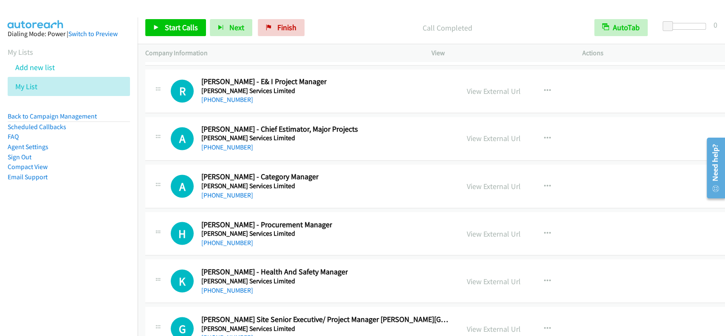
scroll to position [18371, 0]
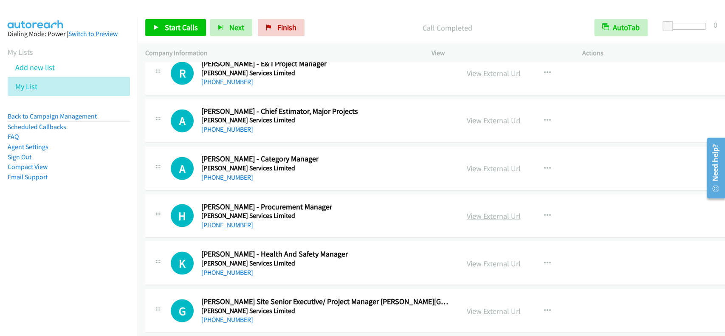
click at [467, 211] on link "View External Url" at bounding box center [494, 216] width 54 height 10
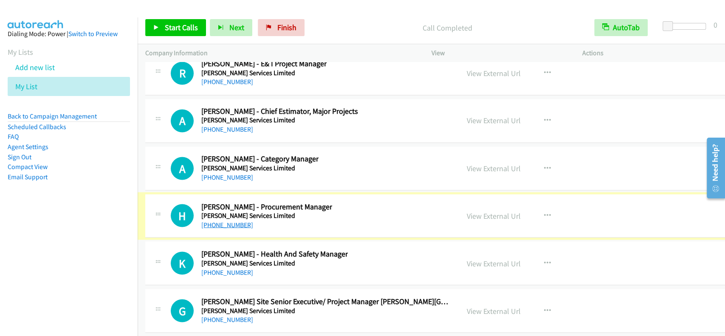
click at [229, 220] on link "[PHONE_NUMBER]" at bounding box center [227, 224] width 52 height 8
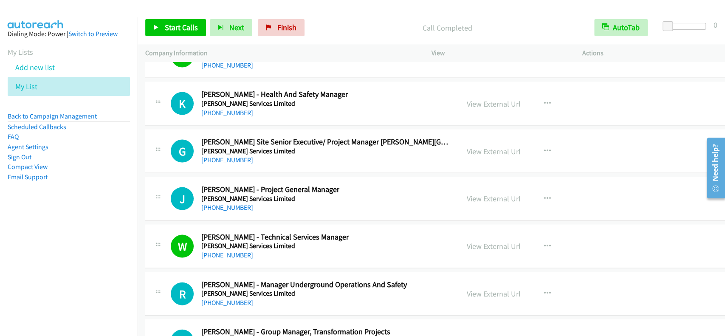
scroll to position [18540, 0]
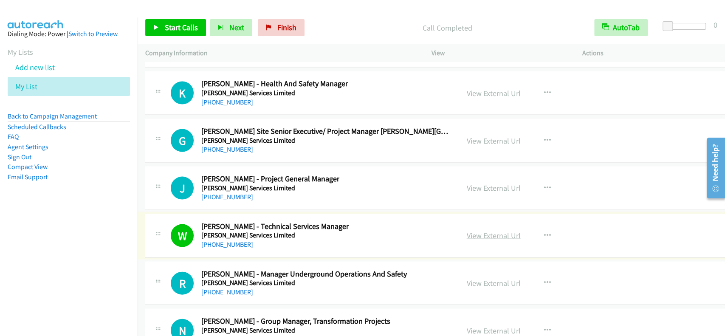
click at [482, 231] on link "View External Url" at bounding box center [494, 236] width 54 height 10
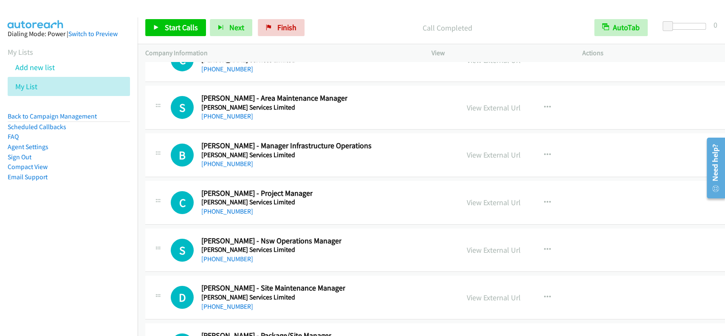
scroll to position [25573, 0]
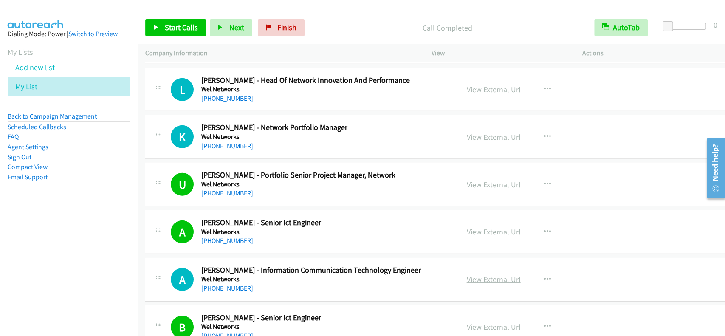
click at [474, 274] on link "View External Url" at bounding box center [494, 279] width 54 height 10
click at [218, 284] on link "[PHONE_NUMBER]" at bounding box center [227, 288] width 52 height 8
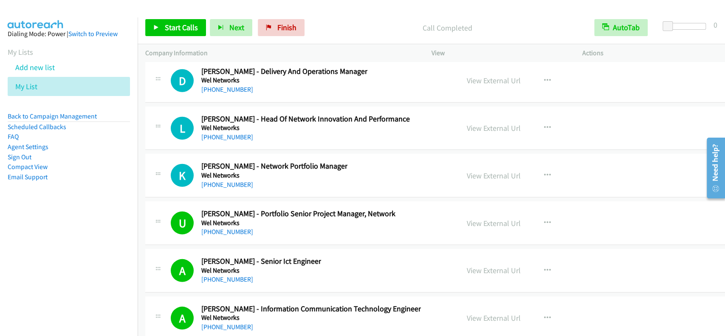
scroll to position [25516, 0]
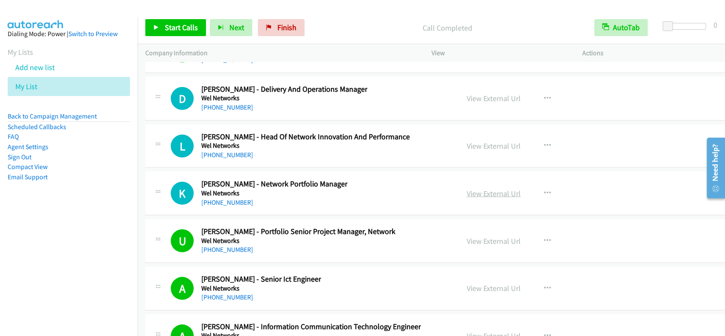
click at [475, 189] on link "View External Url" at bounding box center [494, 194] width 54 height 10
click at [227, 198] on link "[PHONE_NUMBER]" at bounding box center [227, 202] width 52 height 8
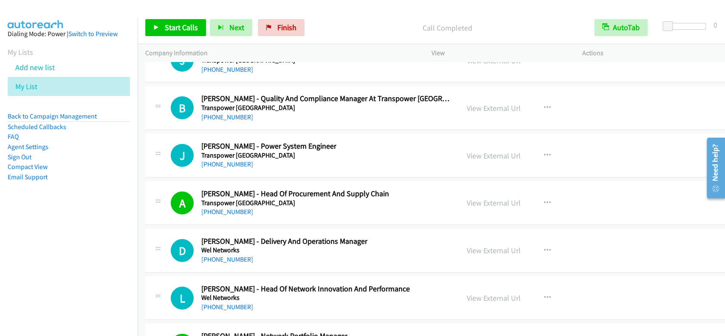
scroll to position [25346, 0]
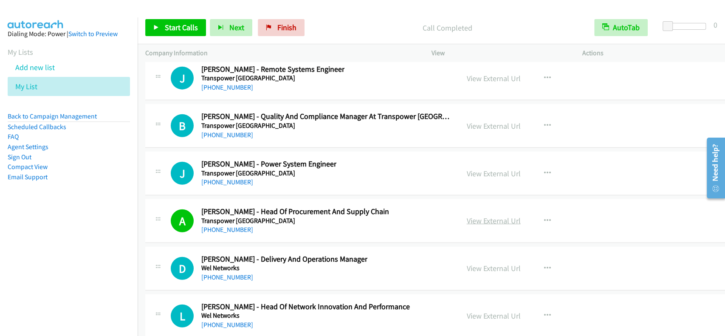
click at [479, 216] on link "View External Url" at bounding box center [494, 221] width 54 height 10
click at [210, 226] on link "[PHONE_NUMBER]" at bounding box center [227, 230] width 52 height 8
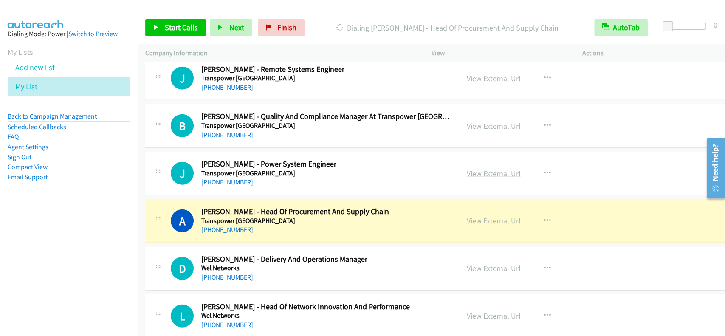
click at [471, 169] on link "View External Url" at bounding box center [494, 174] width 54 height 10
click at [652, 247] on div "D Callback Scheduled Darren Brown - Delivery And Operations Manager Wel Network…" at bounding box center [443, 269] width 597 height 44
click at [212, 178] on link "[PHONE_NUMBER]" at bounding box center [227, 182] width 52 height 8
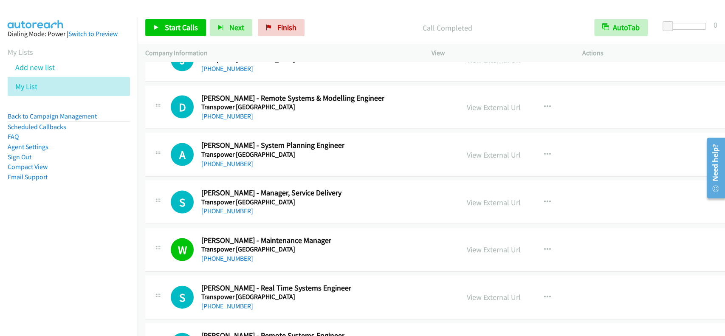
scroll to position [25063, 0]
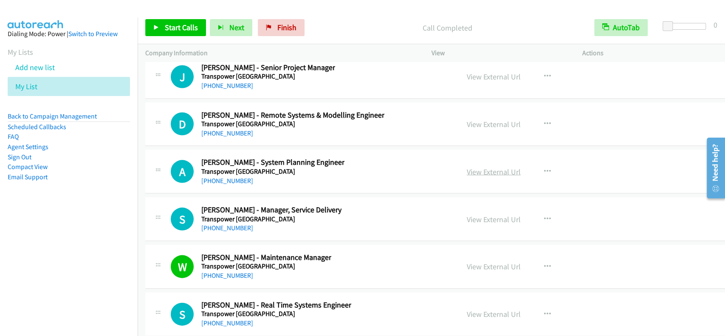
click at [472, 167] on link "View External Url" at bounding box center [494, 172] width 54 height 10
click at [223, 177] on link "[PHONE_NUMBER]" at bounding box center [227, 181] width 52 height 8
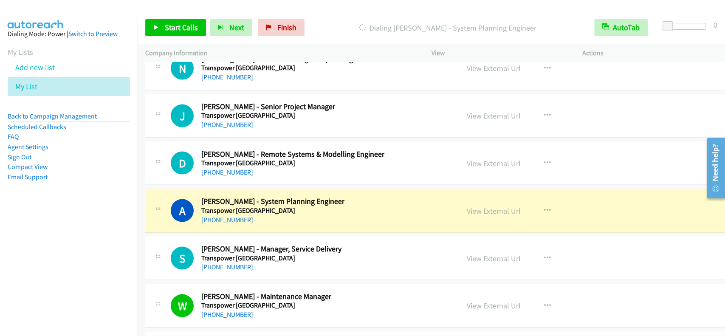
scroll to position [25007, 0]
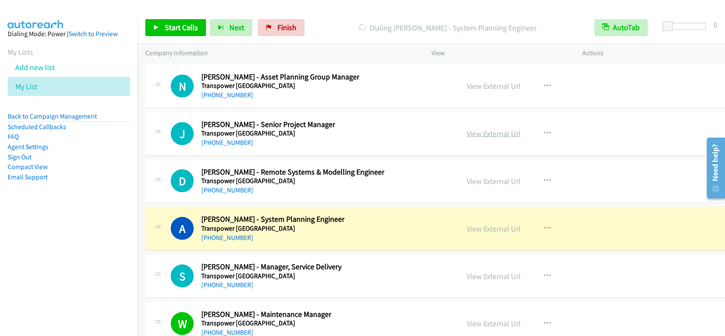
click at [469, 128] on link "View External Url" at bounding box center [494, 133] width 54 height 10
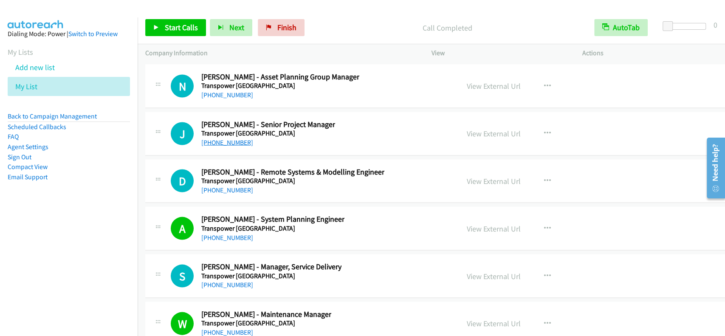
click at [232, 138] on link "[PHONE_NUMBER]" at bounding box center [227, 142] width 52 height 8
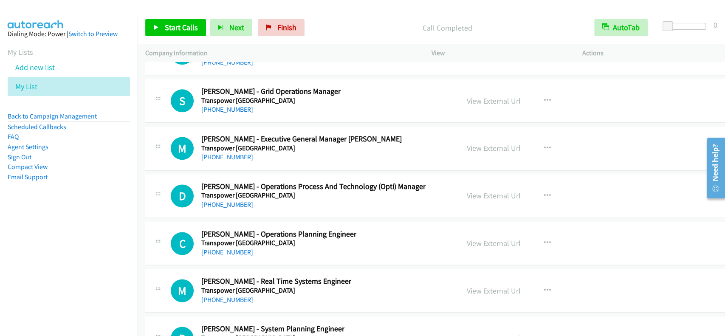
scroll to position [24610, 0]
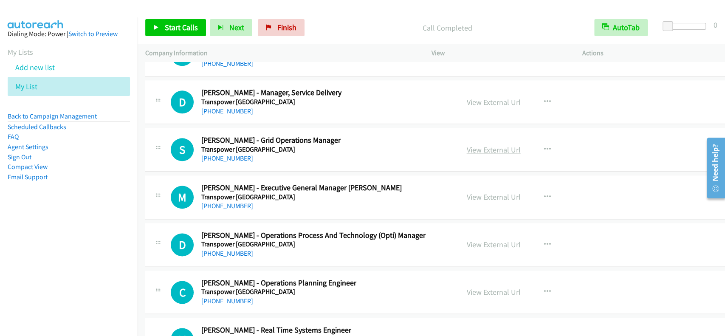
click at [469, 145] on link "View External Url" at bounding box center [494, 150] width 54 height 10
click at [228, 139] on div "S Callback Scheduled Sharena Glenister - Grid Operations Manager Transpower New…" at bounding box center [443, 150] width 597 height 44
click at [228, 138] on div "S Callback Scheduled Sharena Glenister - Grid Operations Manager Transpower New…" at bounding box center [443, 150] width 597 height 44
click at [230, 154] on link "[PHONE_NUMBER]" at bounding box center [227, 158] width 52 height 8
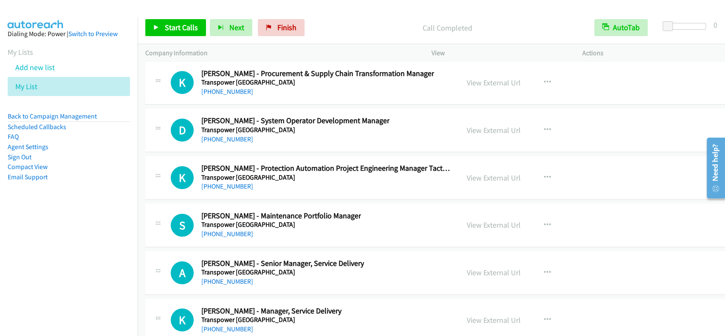
scroll to position [24327, 0]
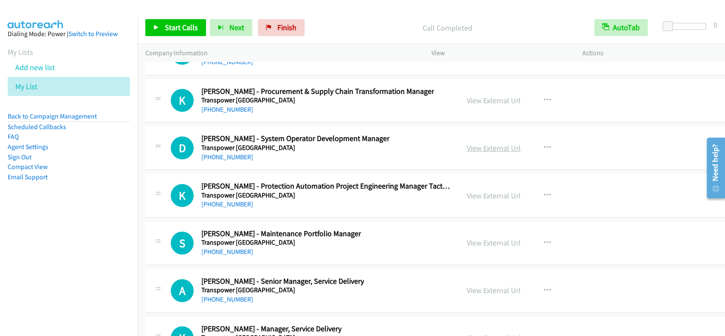
click at [472, 143] on link "View External Url" at bounding box center [494, 148] width 54 height 10
click at [227, 153] on link "[PHONE_NUMBER]" at bounding box center [227, 157] width 52 height 8
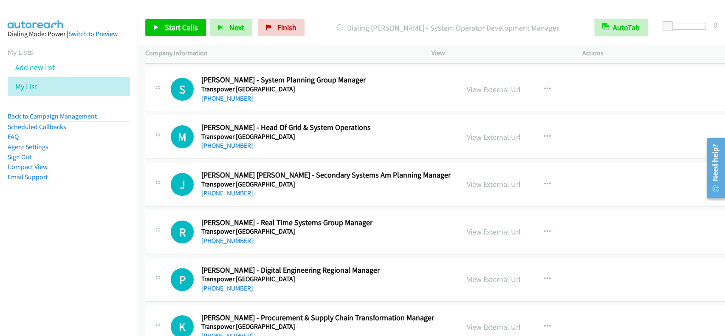
scroll to position [24044, 0]
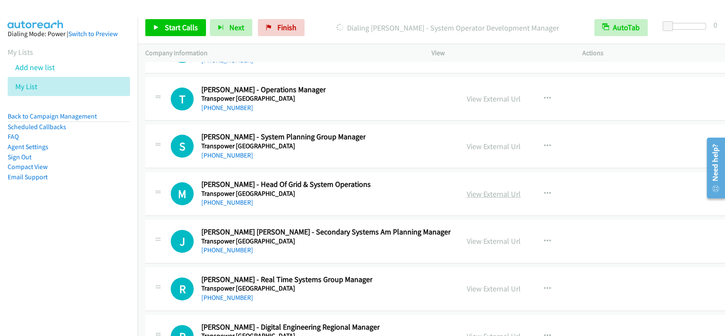
click at [480, 189] on link "View External Url" at bounding box center [494, 194] width 54 height 10
click at [228, 189] on h5 "Transpower [GEOGRAPHIC_DATA]" at bounding box center [285, 193] width 169 height 8
click at [213, 198] on link "[PHONE_NUMBER]" at bounding box center [227, 202] width 52 height 8
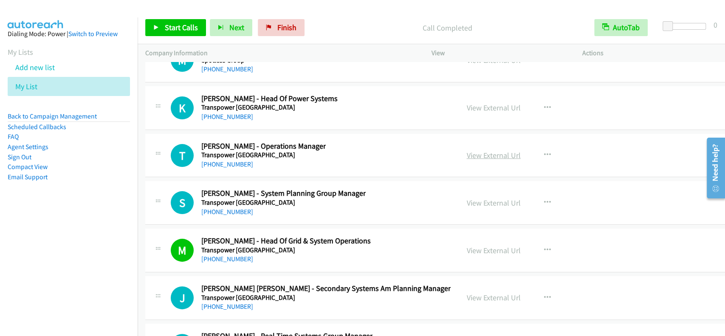
click at [476, 150] on link "View External Url" at bounding box center [494, 155] width 54 height 10
click at [467, 103] on link "View External Url" at bounding box center [494, 108] width 54 height 10
click at [226, 113] on link "[PHONE_NUMBER]" at bounding box center [227, 117] width 52 height 8
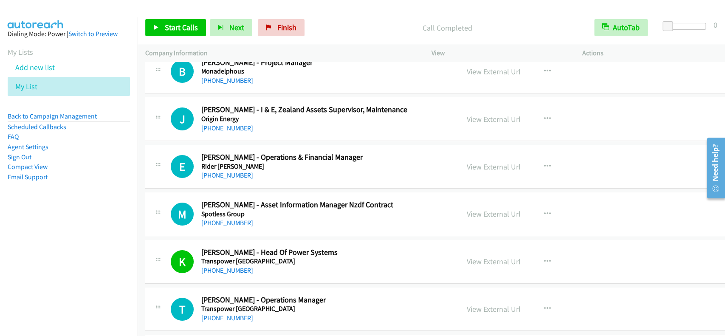
scroll to position [23817, 0]
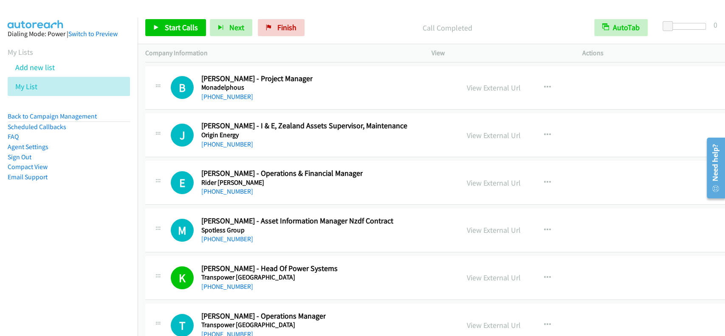
drag, startPoint x: 241, startPoint y: 298, endPoint x: 533, endPoint y: 206, distance: 305.9
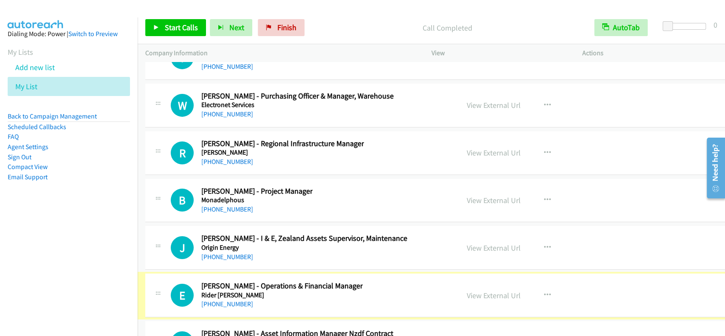
scroll to position [23704, 0]
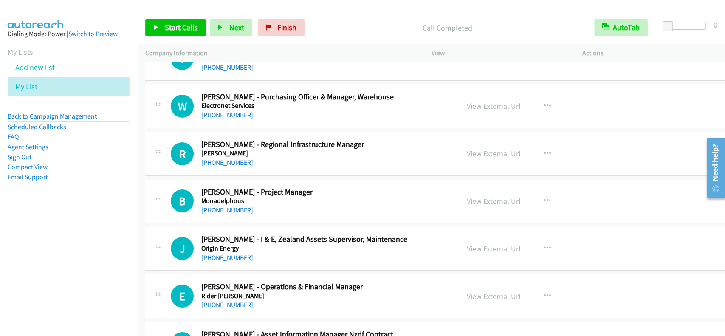
click at [467, 149] on link "View External Url" at bounding box center [494, 154] width 54 height 10
click at [229, 158] on link "[PHONE_NUMBER]" at bounding box center [227, 162] width 52 height 8
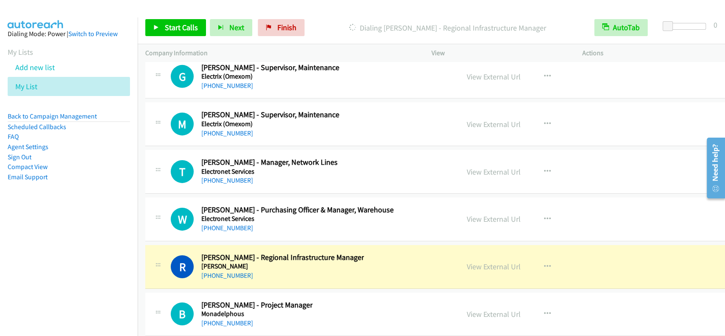
scroll to position [23534, 0]
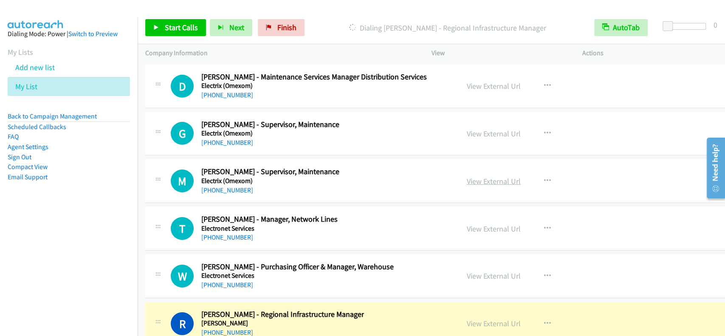
click at [478, 176] on link "View External Url" at bounding box center [494, 181] width 54 height 10
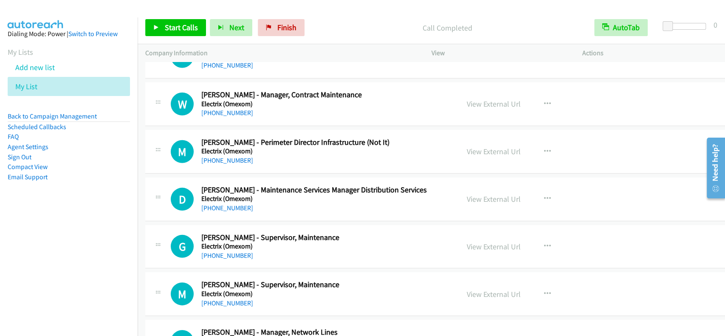
scroll to position [23308, 0]
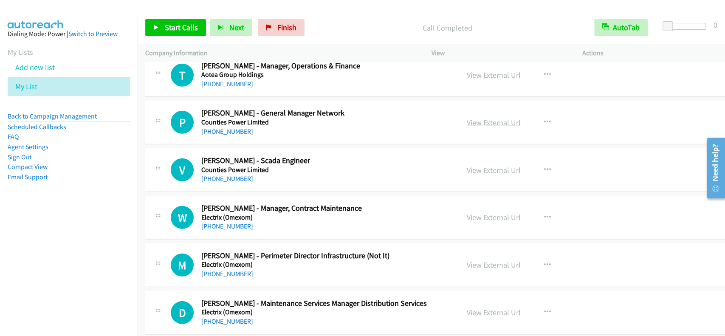
click at [474, 118] on link "View External Url" at bounding box center [494, 123] width 54 height 10
click at [228, 127] on link "[PHONE_NUMBER]" at bounding box center [227, 131] width 52 height 8
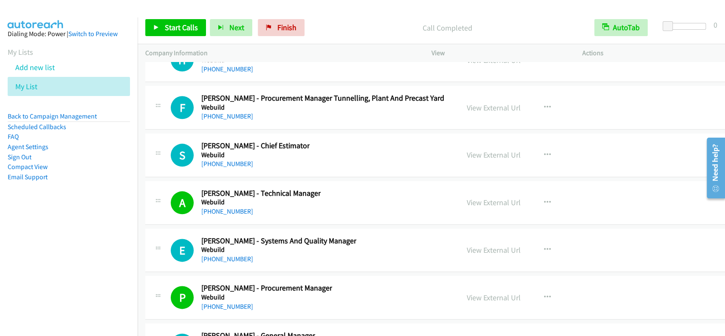
scroll to position [22345, 0]
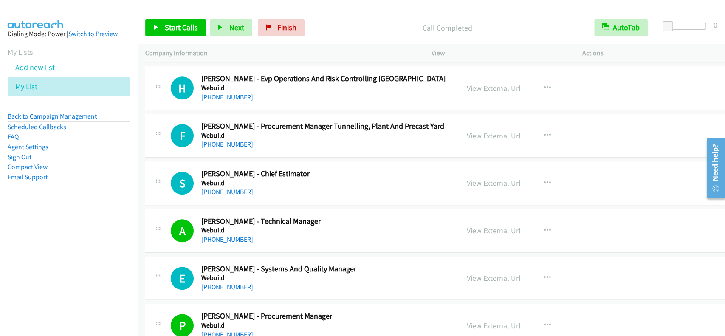
click at [484, 226] on link "View External Url" at bounding box center [494, 231] width 54 height 10
click at [209, 235] on link "[PHONE_NUMBER]" at bounding box center [227, 239] width 52 height 8
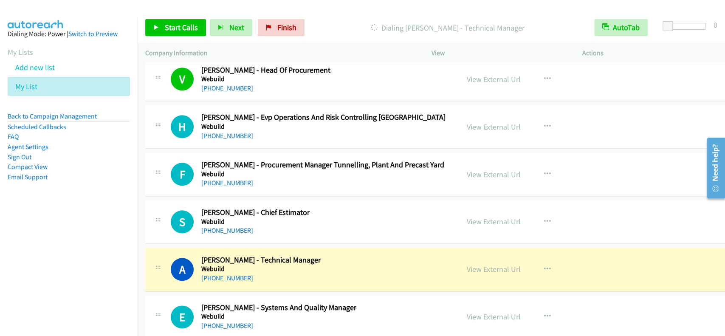
scroll to position [22288, 0]
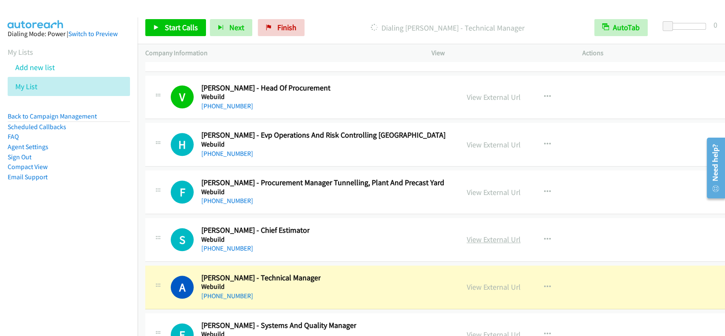
click at [493, 234] on link "View External Url" at bounding box center [494, 239] width 54 height 10
click at [233, 244] on link "[PHONE_NUMBER]" at bounding box center [227, 248] width 52 height 8
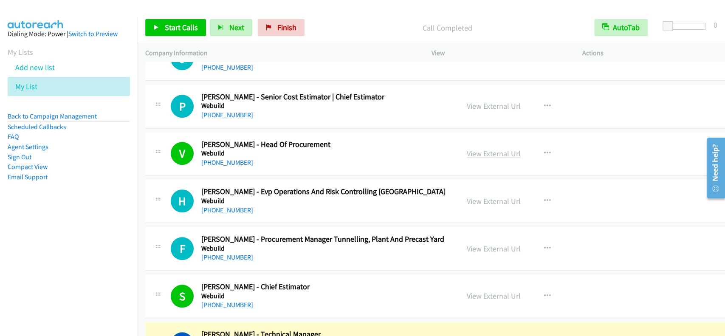
click at [489, 149] on link "View External Url" at bounding box center [494, 154] width 54 height 10
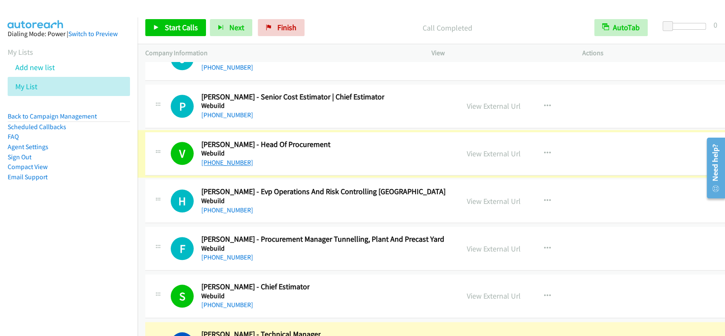
click at [224, 158] on link "[PHONE_NUMBER]" at bounding box center [227, 162] width 52 height 8
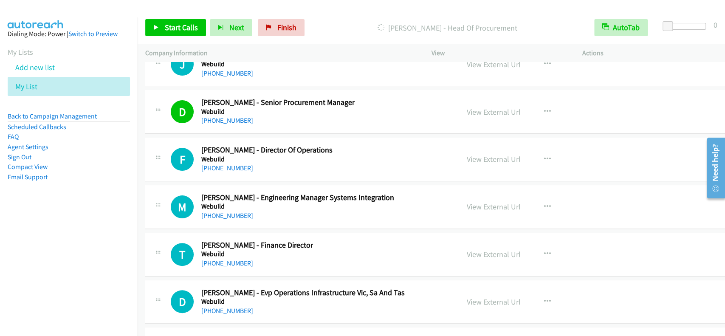
scroll to position [21835, 0]
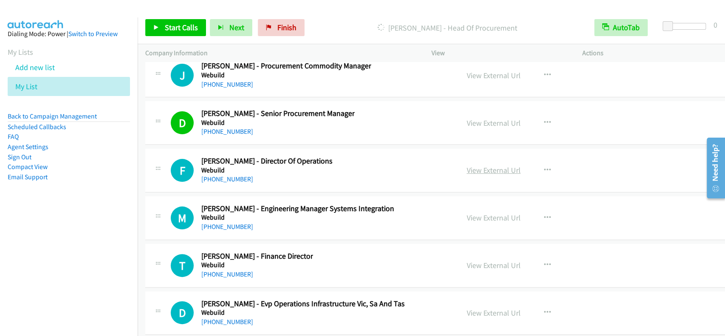
click at [469, 165] on link "View External Url" at bounding box center [494, 170] width 54 height 10
click at [228, 175] on link "[PHONE_NUMBER]" at bounding box center [227, 179] width 52 height 8
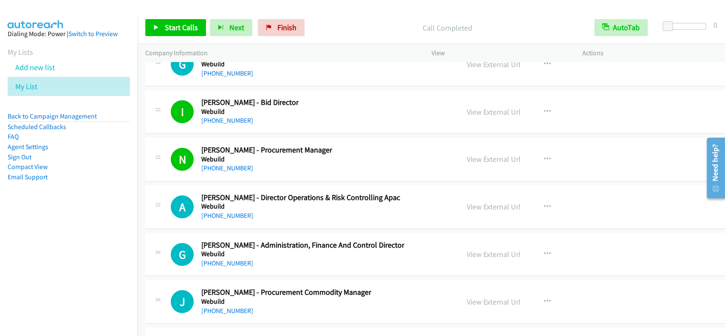
scroll to position [21552, 0]
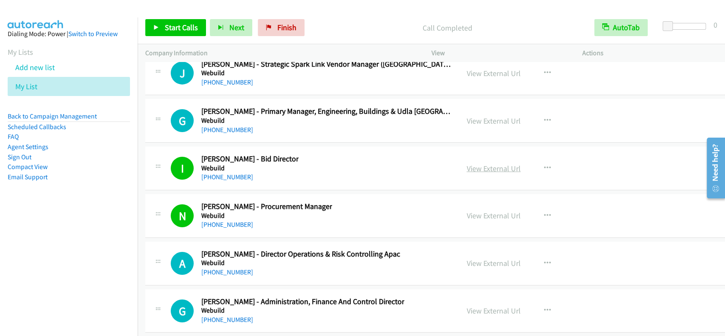
click at [482, 164] on link "View External Url" at bounding box center [494, 169] width 54 height 10
click at [214, 173] on link "[PHONE_NUMBER]" at bounding box center [227, 177] width 52 height 8
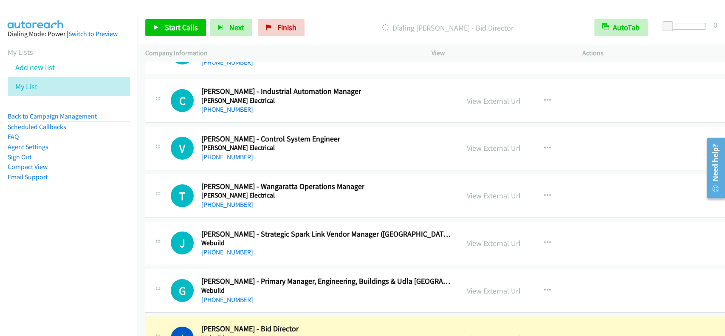
scroll to position [21325, 0]
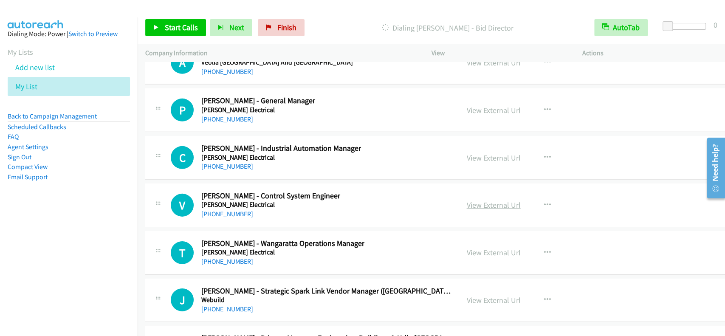
click at [467, 200] on link "View External Url" at bounding box center [494, 205] width 54 height 10
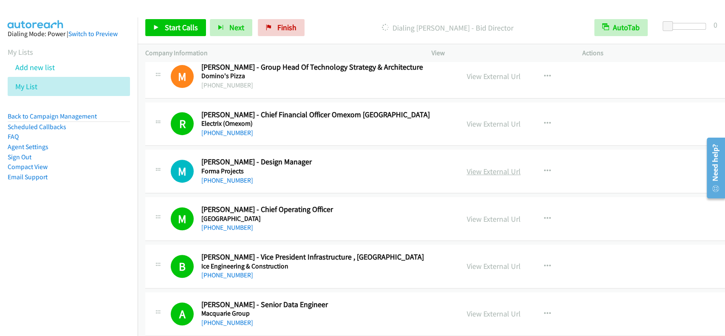
scroll to position [283, 0]
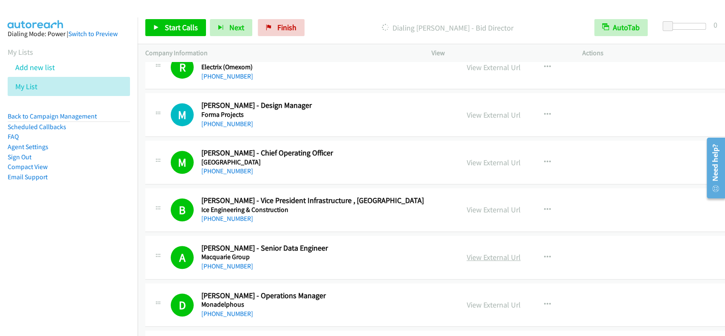
click at [483, 259] on link "View External Url" at bounding box center [494, 257] width 54 height 10
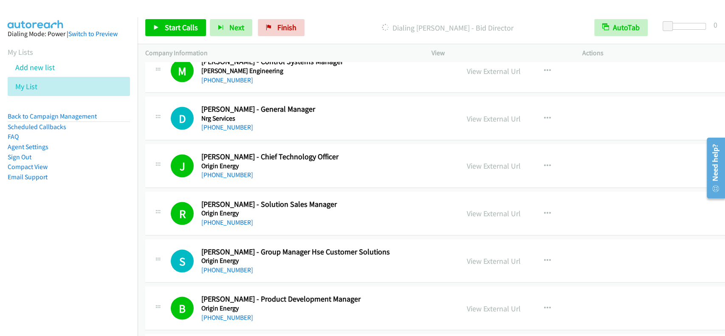
scroll to position [1076, 0]
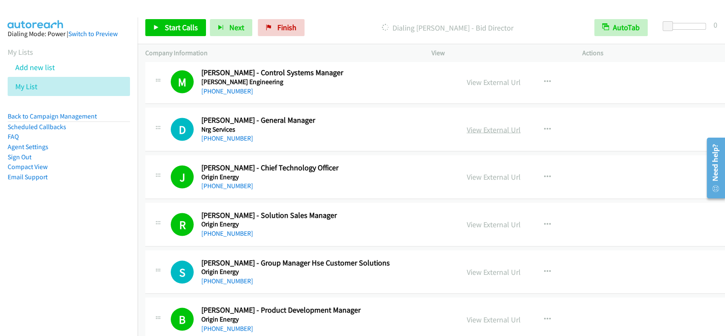
click at [477, 127] on link "View External Url" at bounding box center [494, 129] width 54 height 10
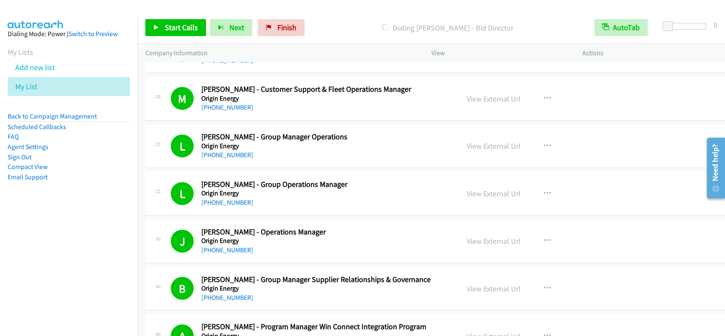
scroll to position [1359, 0]
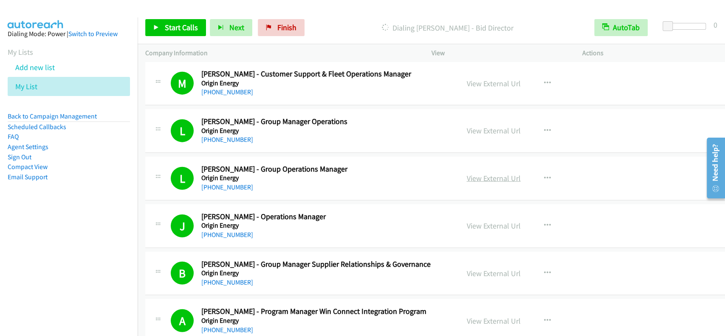
click at [480, 180] on link "View External Url" at bounding box center [494, 178] width 54 height 10
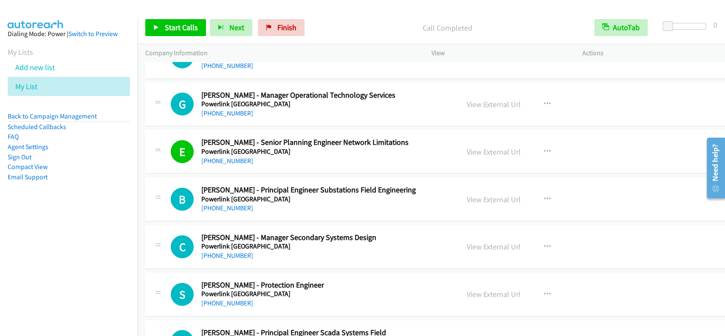
scroll to position [10703, 0]
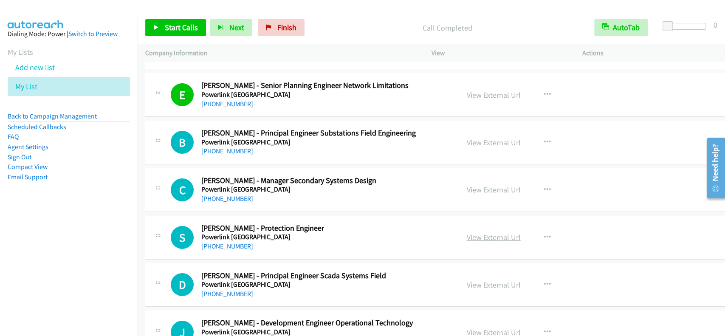
click at [467, 232] on link "View External Url" at bounding box center [494, 237] width 54 height 10
click at [227, 242] on link "[PHONE_NUMBER]" at bounding box center [227, 246] width 52 height 8
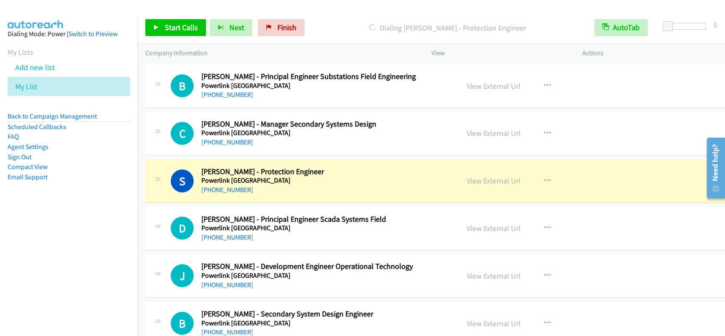
scroll to position [10816, 0]
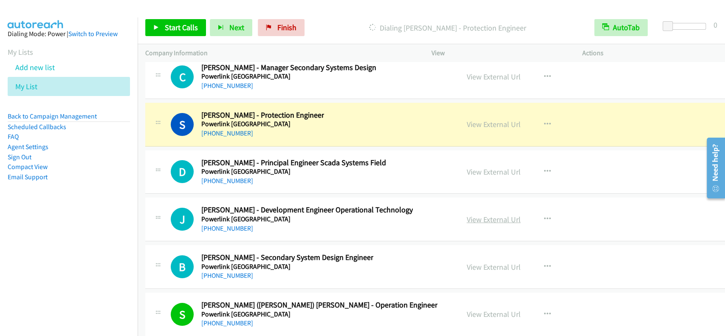
click at [470, 214] on link "View External Url" at bounding box center [494, 219] width 54 height 10
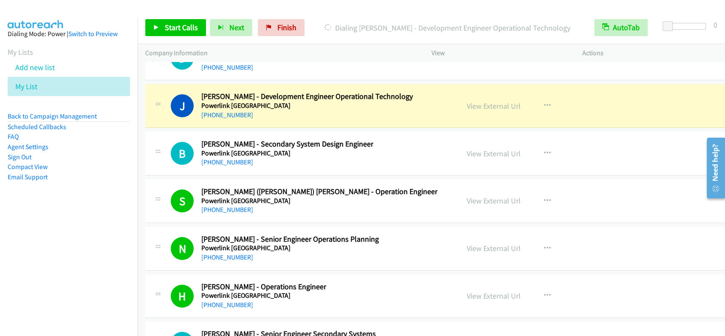
scroll to position [10986, 0]
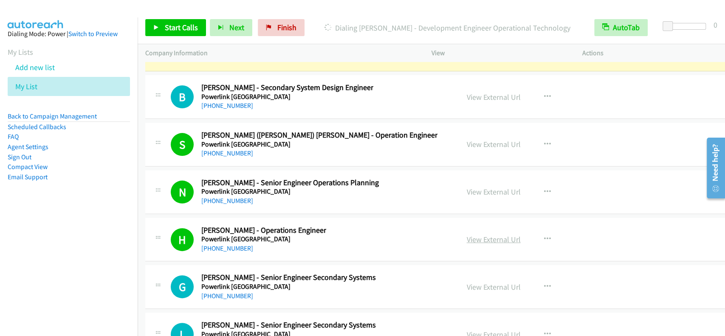
click at [467, 234] on link "View External Url" at bounding box center [494, 239] width 54 height 10
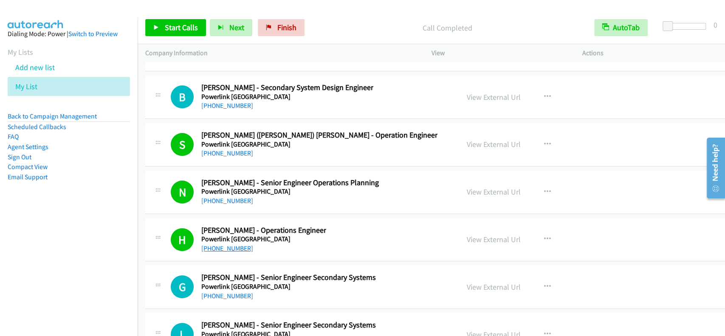
click at [226, 244] on link "[PHONE_NUMBER]" at bounding box center [227, 248] width 52 height 8
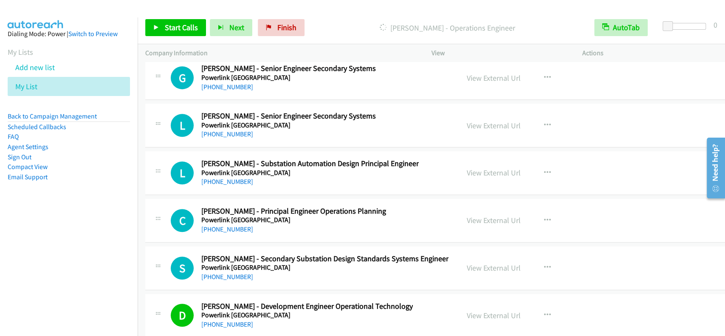
scroll to position [11213, 0]
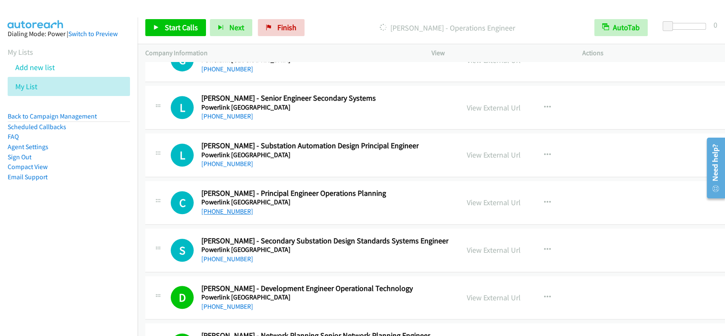
click at [234, 207] on link "[PHONE_NUMBER]" at bounding box center [227, 211] width 52 height 8
click at [467, 197] on link "View External Url" at bounding box center [494, 202] width 54 height 10
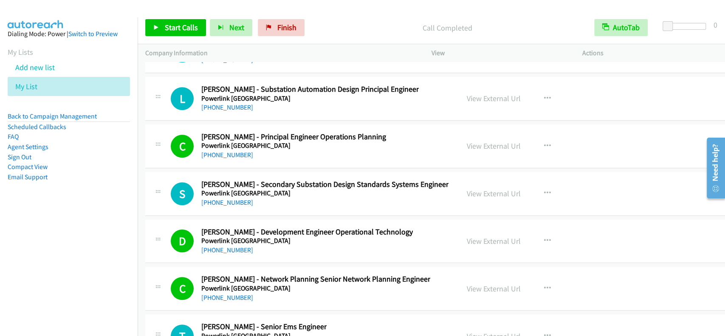
scroll to position [11326, 0]
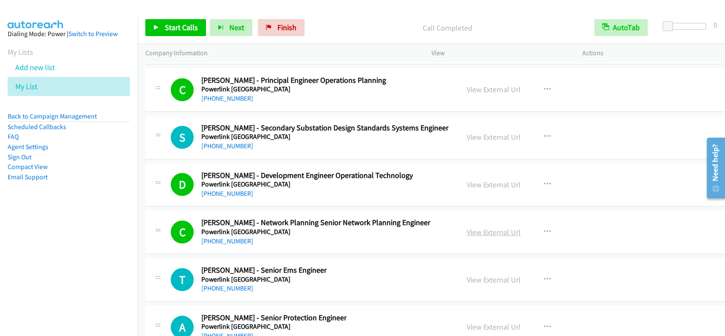
click at [467, 227] on link "View External Url" at bounding box center [494, 232] width 54 height 10
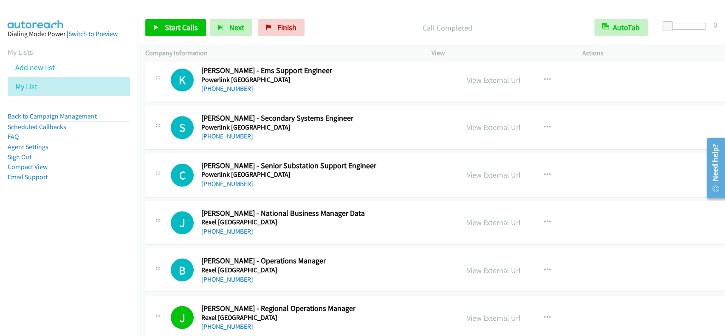
scroll to position [11779, 0]
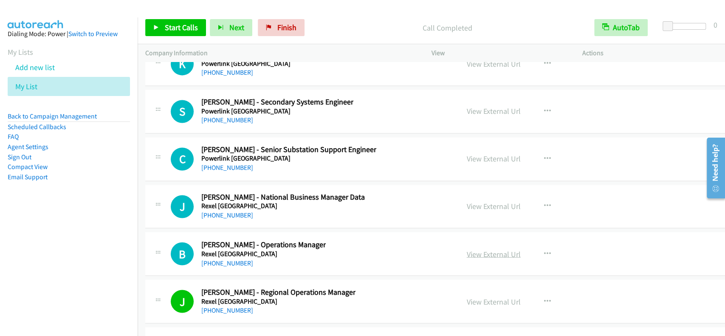
click at [478, 249] on link "View External Url" at bounding box center [494, 254] width 54 height 10
click at [215, 259] on link "[PHONE_NUMBER]" at bounding box center [227, 263] width 52 height 8
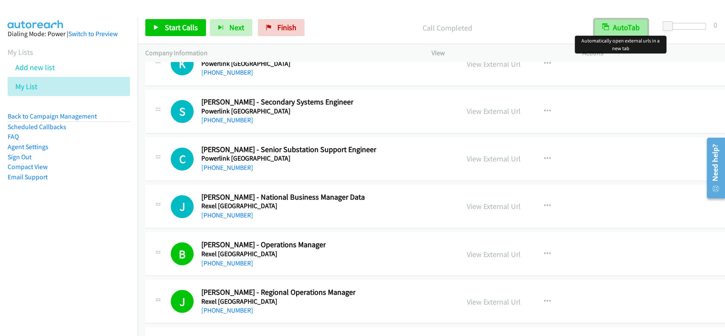
click at [627, 24] on button "AutoTab" at bounding box center [621, 27] width 54 height 17
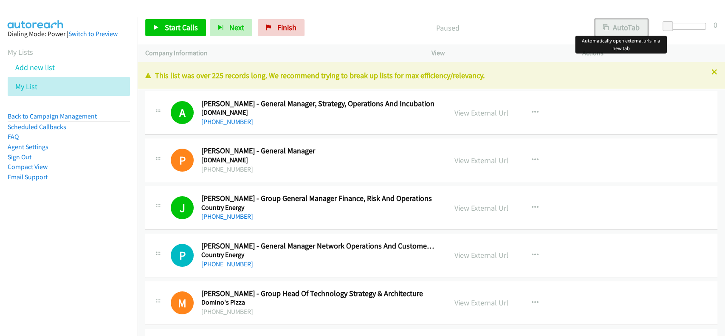
click at [618, 25] on button "AutoTab" at bounding box center [621, 27] width 53 height 17
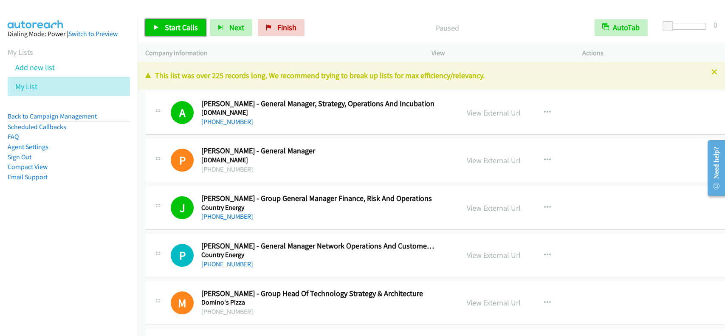
click at [182, 23] on span "Start Calls" at bounding box center [181, 28] width 33 height 10
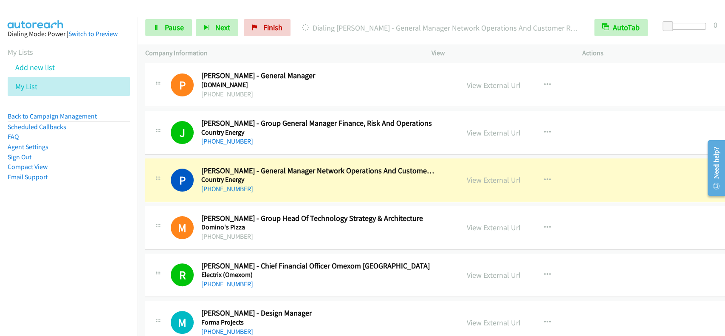
scroll to position [113, 0]
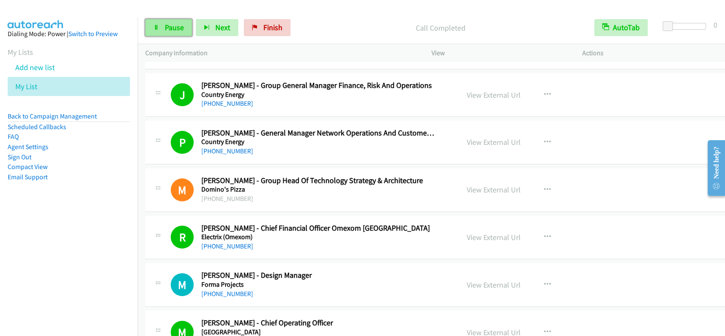
click at [166, 30] on span "Pause" at bounding box center [174, 28] width 19 height 10
click at [166, 30] on span "Start Calls" at bounding box center [181, 28] width 33 height 10
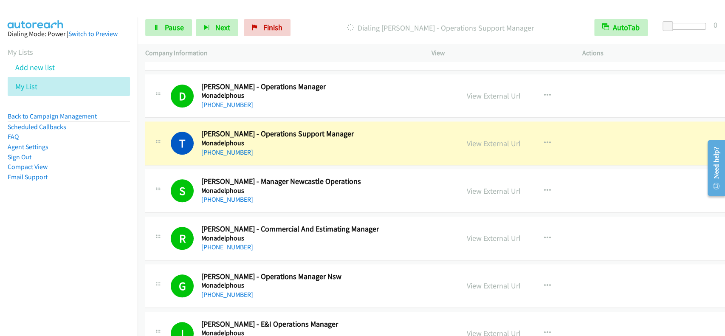
scroll to position [510, 0]
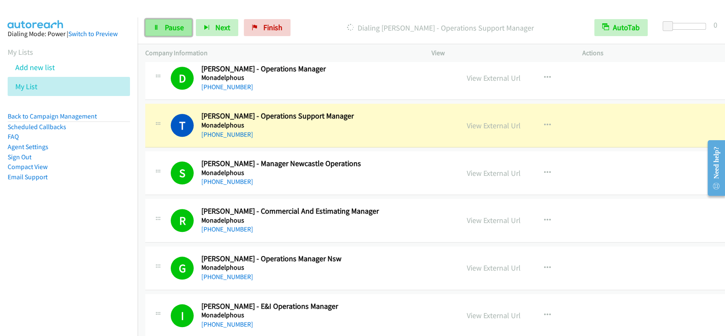
click at [165, 26] on span "Pause" at bounding box center [174, 28] width 19 height 10
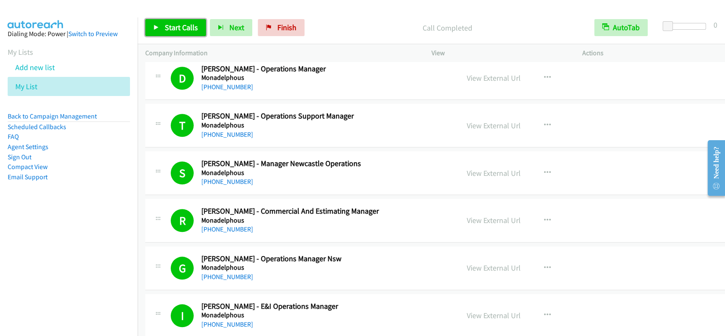
click at [188, 26] on span "Start Calls" at bounding box center [181, 28] width 33 height 10
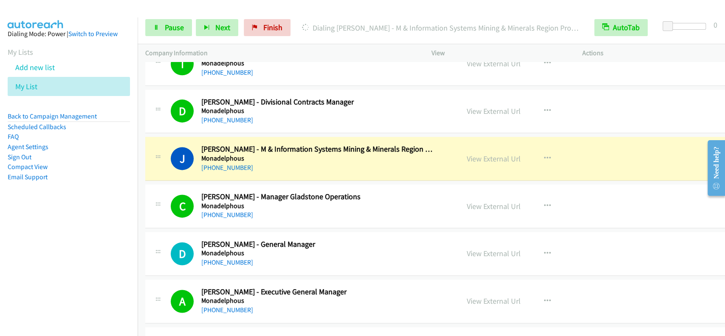
scroll to position [793, 0]
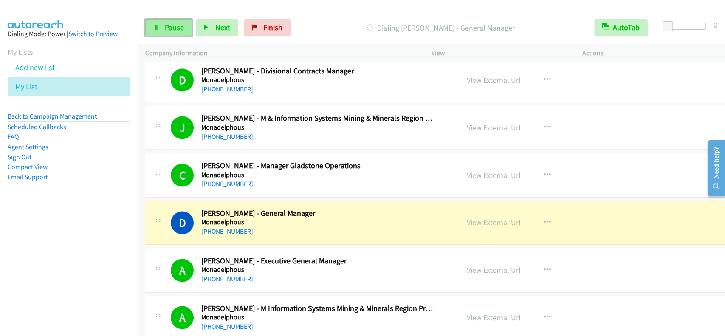
click at [174, 31] on span "Pause" at bounding box center [174, 28] width 19 height 10
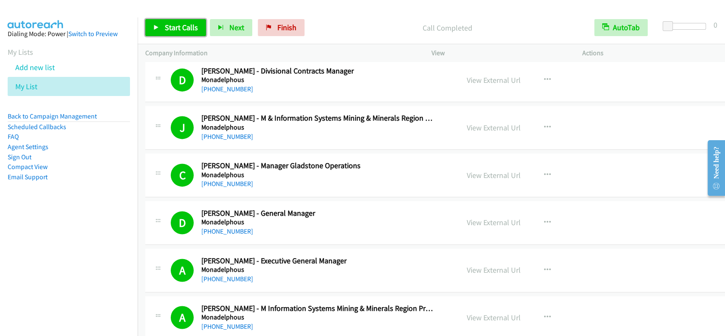
click at [181, 31] on span "Start Calls" at bounding box center [181, 28] width 33 height 10
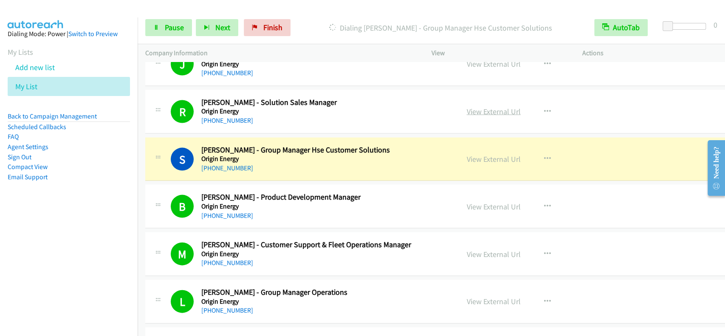
scroll to position [1246, 0]
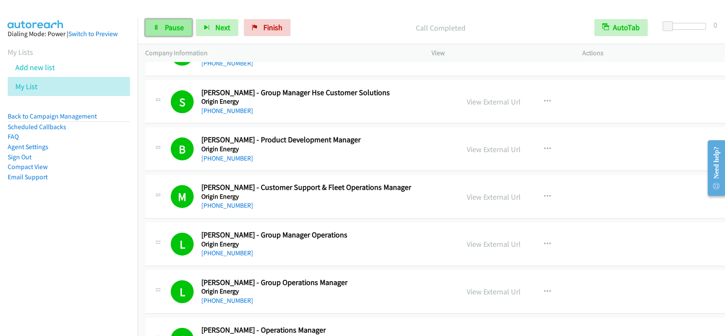
click at [165, 32] on span "Pause" at bounding box center [174, 28] width 19 height 10
click at [186, 25] on span "Start Calls" at bounding box center [181, 28] width 33 height 10
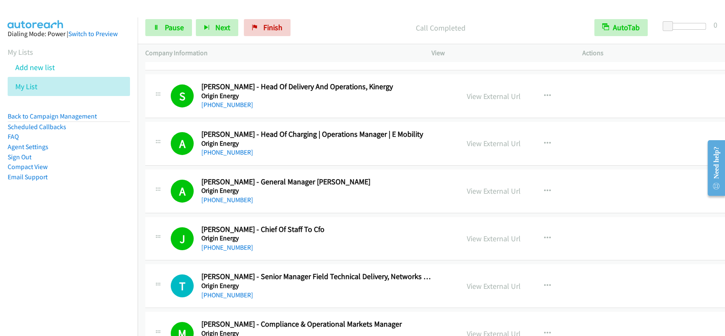
scroll to position [2095, 0]
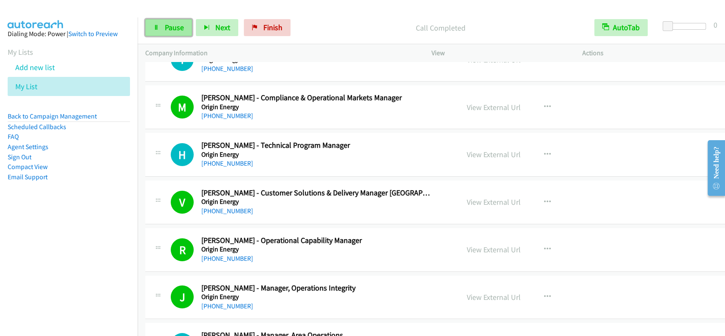
click at [175, 27] on span "Pause" at bounding box center [174, 28] width 19 height 10
click at [175, 27] on span "Start Calls" at bounding box center [181, 28] width 33 height 10
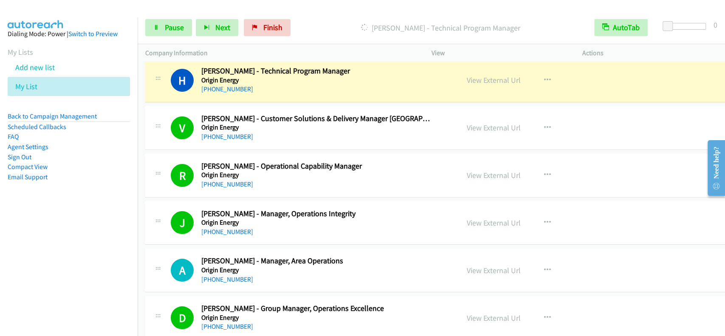
scroll to position [2152, 0]
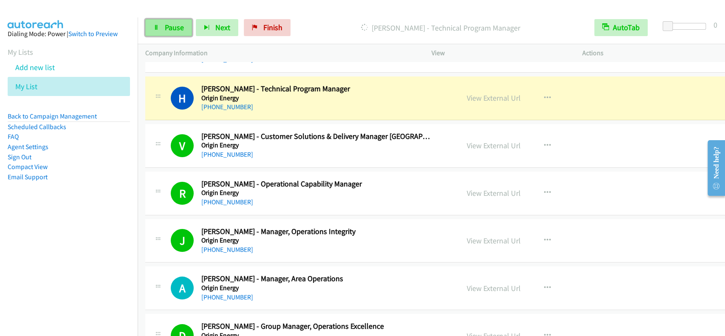
click at [173, 23] on span "Pause" at bounding box center [174, 28] width 19 height 10
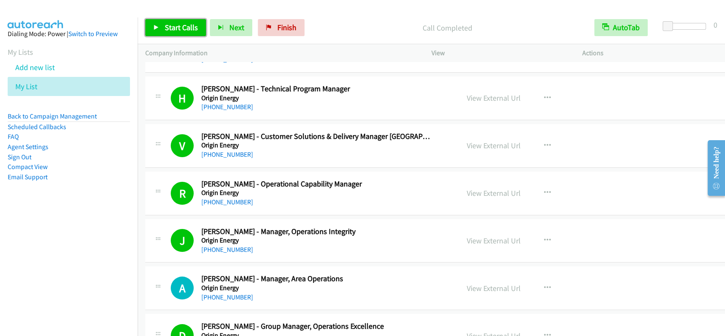
click at [171, 22] on link "Start Calls" at bounding box center [175, 27] width 61 height 17
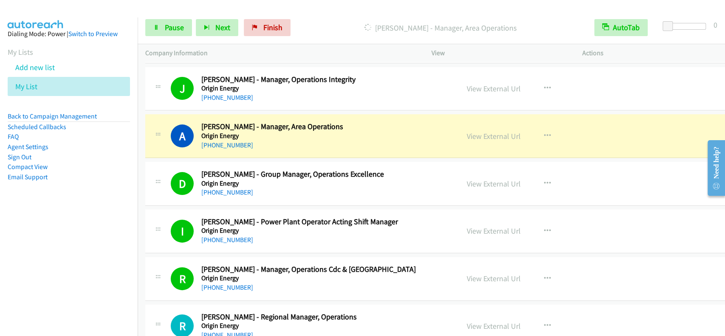
scroll to position [2322, 0]
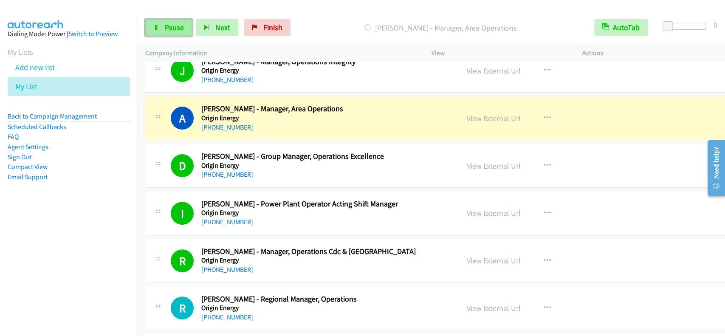
click at [146, 21] on link "Pause" at bounding box center [168, 27] width 47 height 17
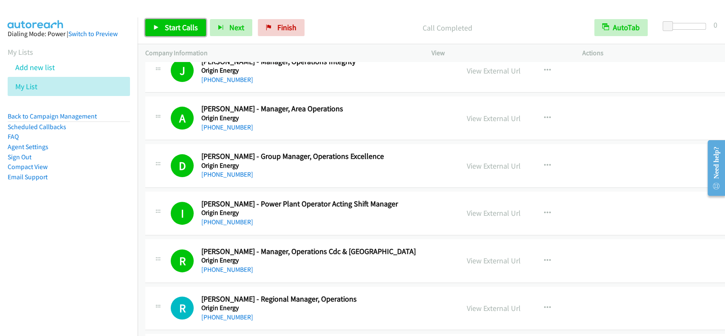
click at [179, 25] on span "Start Calls" at bounding box center [181, 28] width 33 height 10
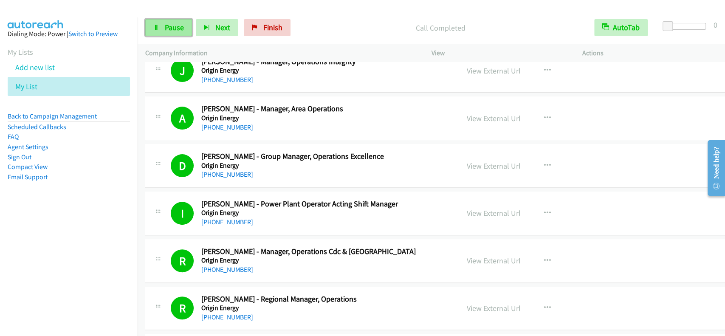
click at [170, 29] on span "Pause" at bounding box center [174, 28] width 19 height 10
click at [170, 29] on span "Start Calls" at bounding box center [181, 28] width 33 height 10
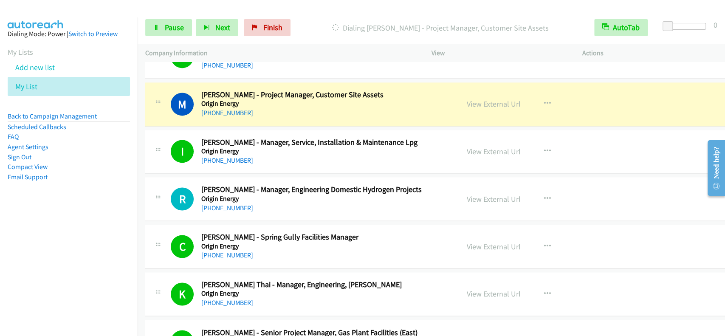
scroll to position [3001, 0]
click at [176, 30] on span "Pause" at bounding box center [174, 28] width 19 height 10
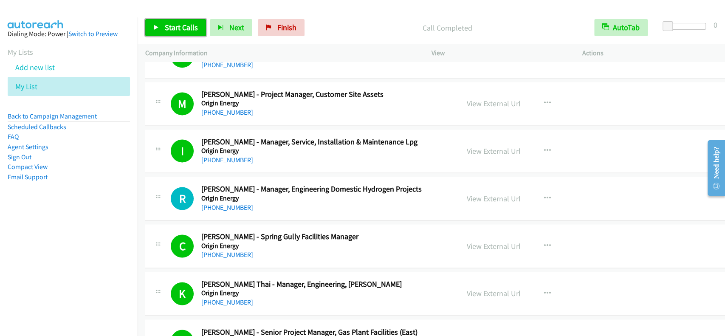
click at [189, 21] on link "Start Calls" at bounding box center [175, 27] width 61 height 17
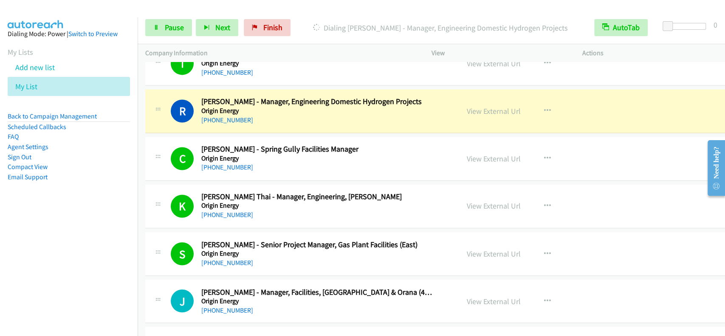
scroll to position [3115, 0]
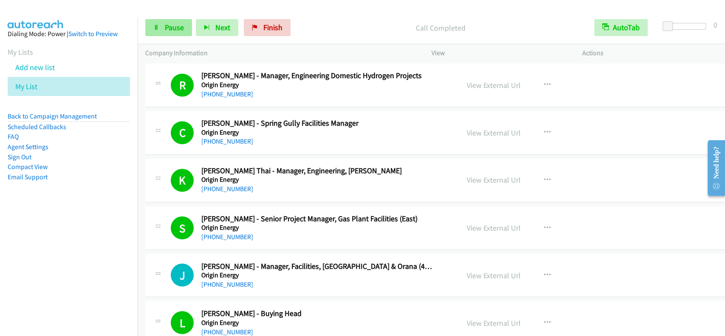
drag, startPoint x: 160, startPoint y: 39, endPoint x: 161, endPoint y: 33, distance: 6.2
click at [160, 39] on div "Start Calls Pause Next Finish Call Completed AutoTab AutoTab 0" at bounding box center [431, 27] width 587 height 33
click at [162, 31] on link "Pause" at bounding box center [168, 27] width 47 height 17
click at [162, 31] on link "Start Calls" at bounding box center [175, 27] width 61 height 17
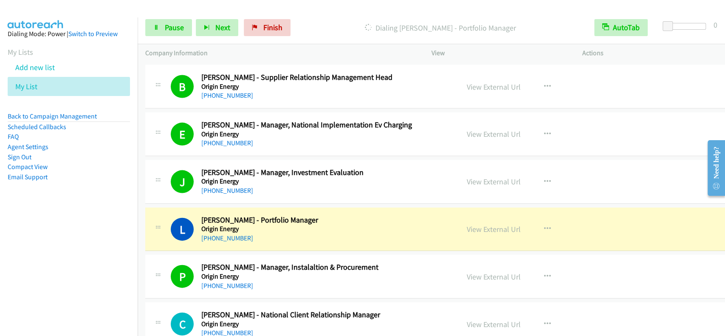
scroll to position [3511, 0]
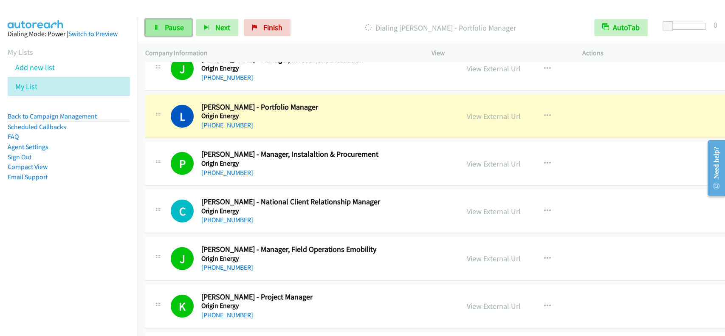
click at [163, 23] on link "Pause" at bounding box center [168, 27] width 47 height 17
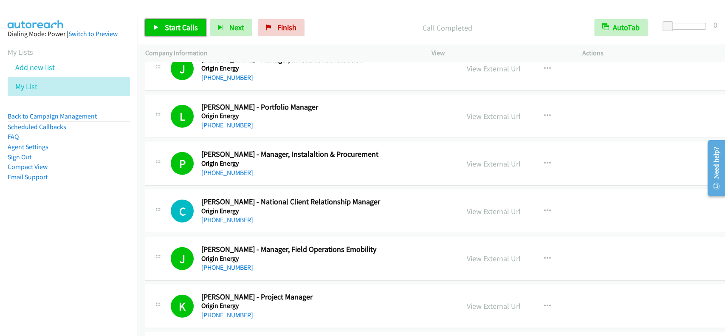
click at [174, 31] on span "Start Calls" at bounding box center [181, 28] width 33 height 10
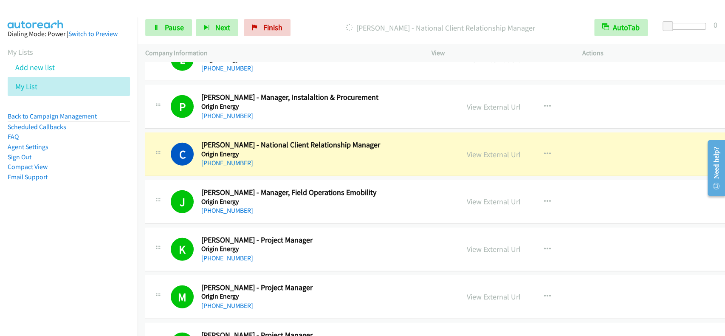
scroll to position [3624, 0]
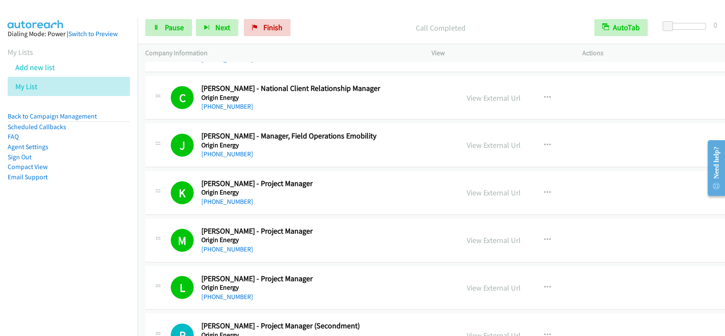
click at [379, 33] on div "Call Completed" at bounding box center [440, 27] width 292 height 17
drag, startPoint x: 379, startPoint y: 16, endPoint x: 337, endPoint y: 35, distance: 45.8
click at [378, 15] on div "Start Calls Pause Next Finish Call Completed AutoTab AutoTab 0" at bounding box center [431, 27] width 587 height 33
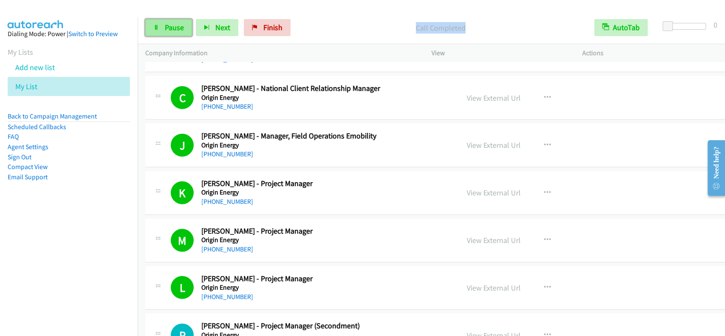
click at [160, 23] on link "Pause" at bounding box center [168, 27] width 47 height 17
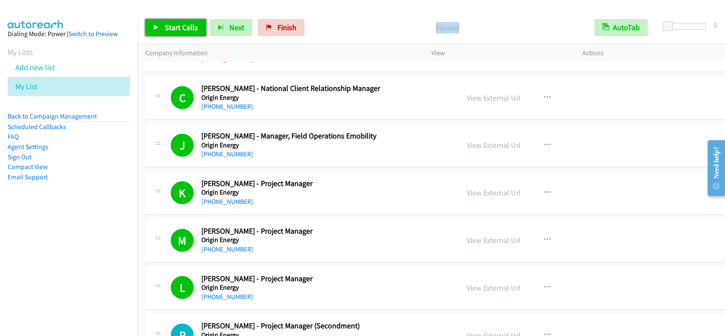
click at [173, 26] on span "Start Calls" at bounding box center [181, 28] width 33 height 10
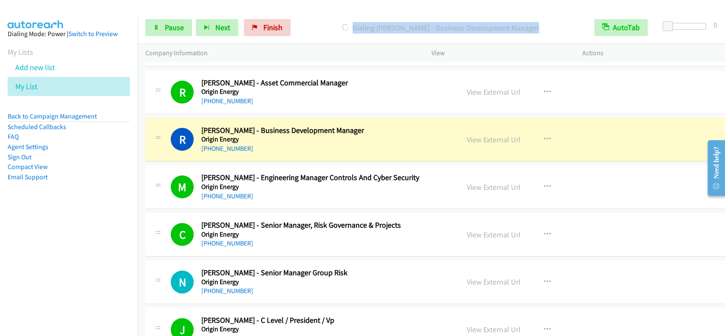
scroll to position [4020, 0]
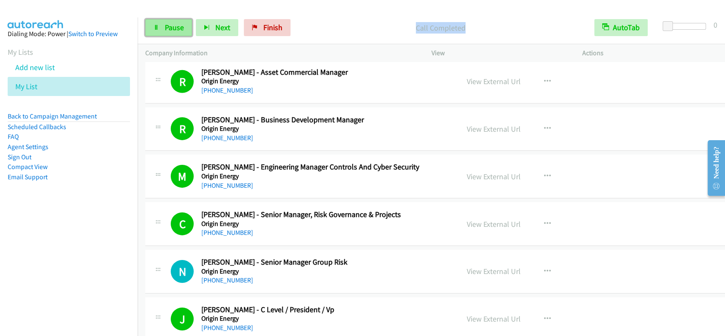
click at [175, 26] on span "Pause" at bounding box center [174, 28] width 19 height 10
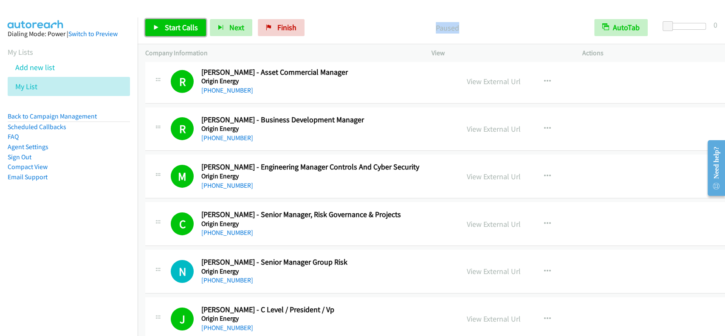
click at [175, 26] on span "Start Calls" at bounding box center [181, 28] width 33 height 10
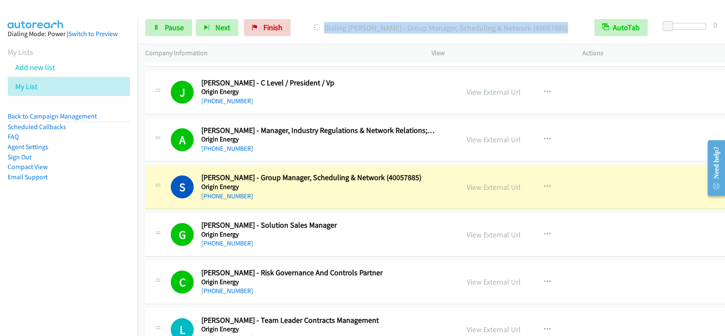
scroll to position [4360, 0]
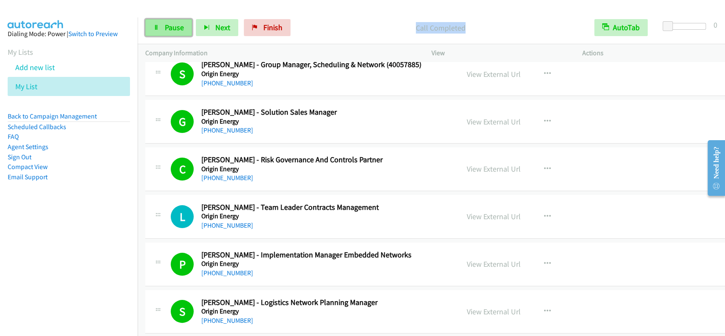
click at [189, 31] on link "Pause" at bounding box center [168, 27] width 47 height 17
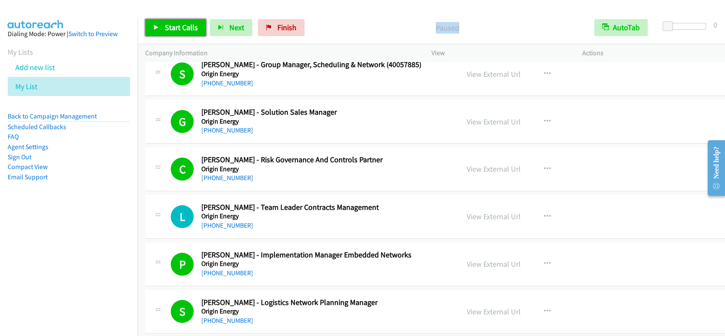
click at [183, 31] on span "Start Calls" at bounding box center [181, 28] width 33 height 10
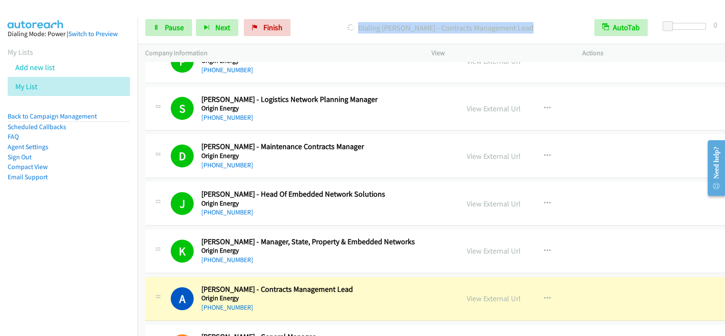
scroll to position [4644, 0]
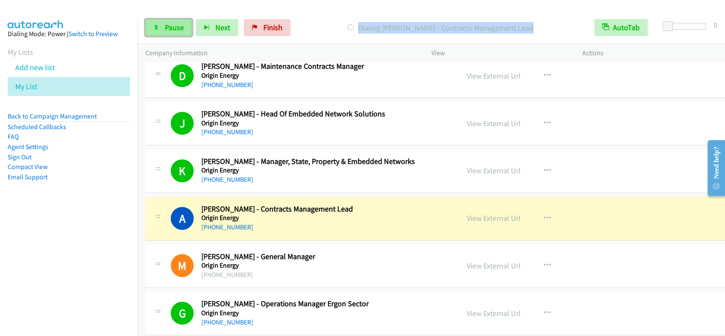
click at [176, 30] on span "Pause" at bounding box center [174, 28] width 19 height 10
